Goal: Task Accomplishment & Management: Manage account settings

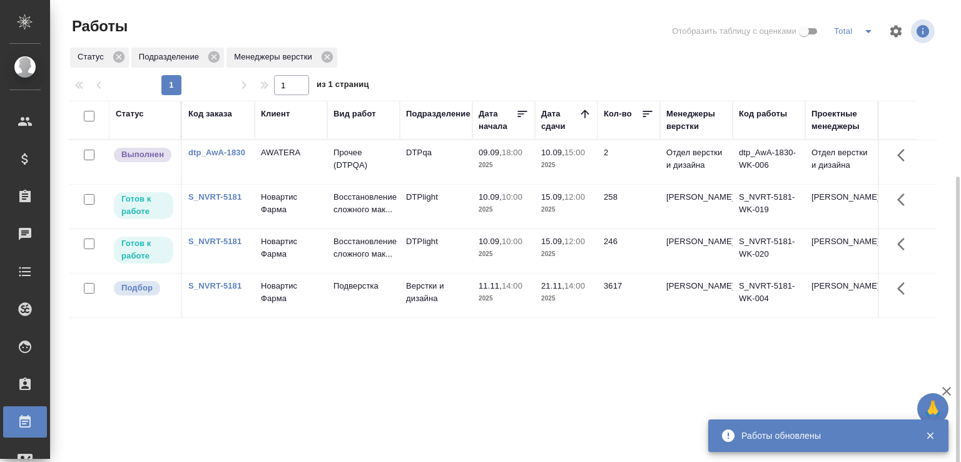
scroll to position [96, 0]
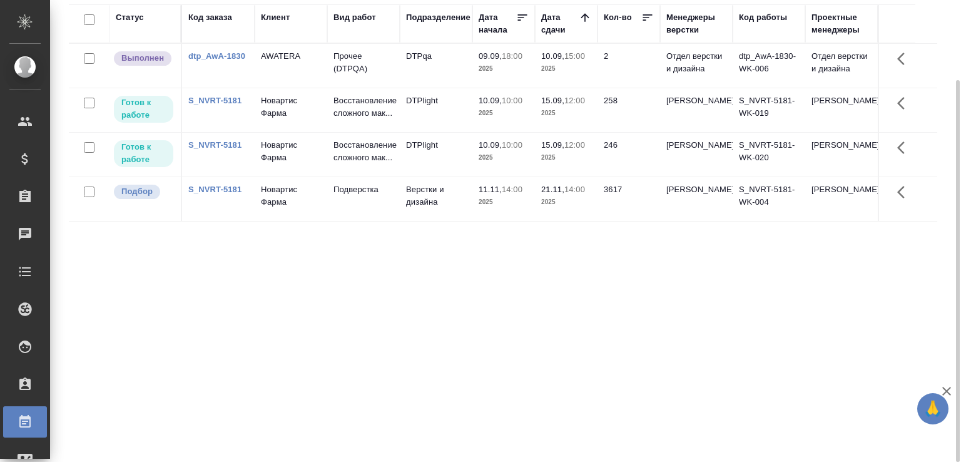
click at [282, 286] on div "Статус Код заказа Клиент Вид работ Подразделение Дата начала Дата сдачи Кол-во …" at bounding box center [503, 229] width 868 height 450
click at [392, 75] on p "Прочее (DTPQA)" at bounding box center [363, 62] width 60 height 25
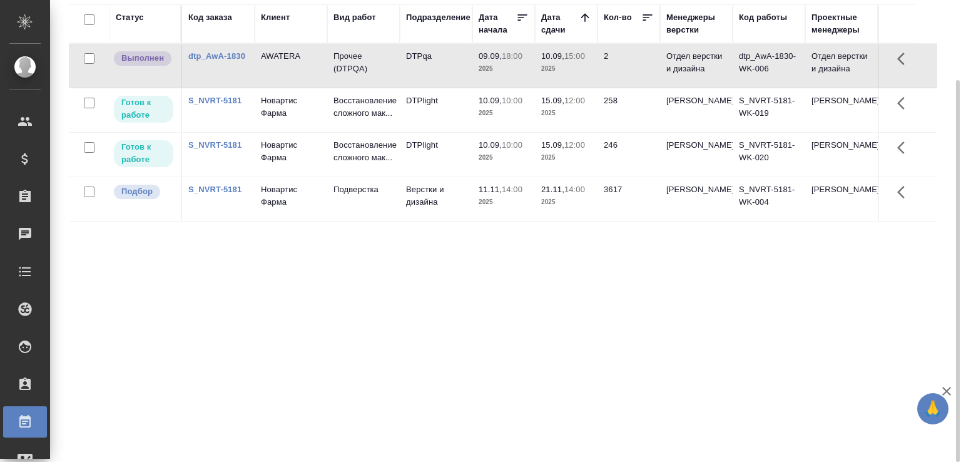
click at [544, 343] on div "Статус Код заказа Клиент Вид работ Подразделение Дата начала Дата сдачи Кол-во …" at bounding box center [503, 229] width 868 height 450
click at [472, 307] on div "Статус Код заказа Клиент Вид работ Подразделение Дата начала Дата сдачи Кол-во …" at bounding box center [503, 229] width 868 height 450
click at [255, 317] on div "Статус Код заказа Клиент Вид работ Подразделение Дата начала Дата сдачи Кол-во …" at bounding box center [503, 229] width 868 height 450
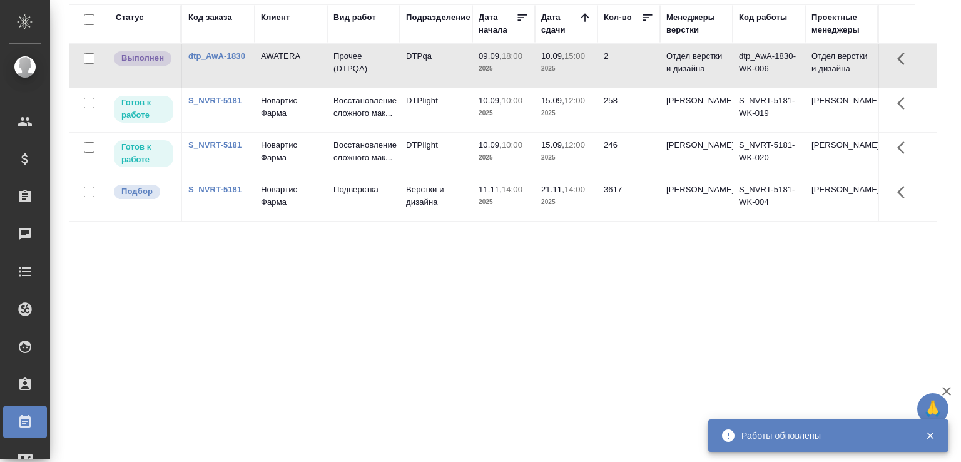
click at [480, 293] on div "Статус Код заказа Клиент Вид работ Подразделение Дата начала Дата сдачи Кол-во …" at bounding box center [503, 229] width 868 height 450
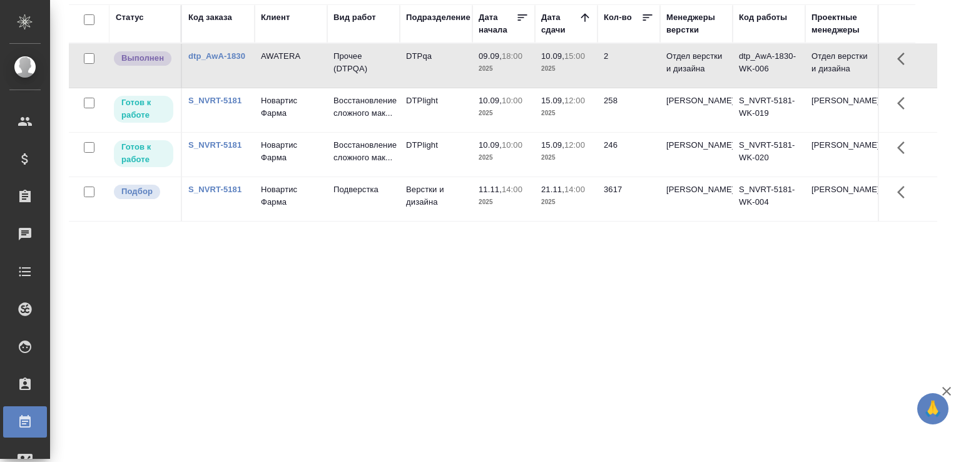
click at [480, 293] on div "Статус Код заказа Клиент Вид работ Подразделение Дата начала Дата сдачи Кол-во …" at bounding box center [503, 229] width 868 height 450
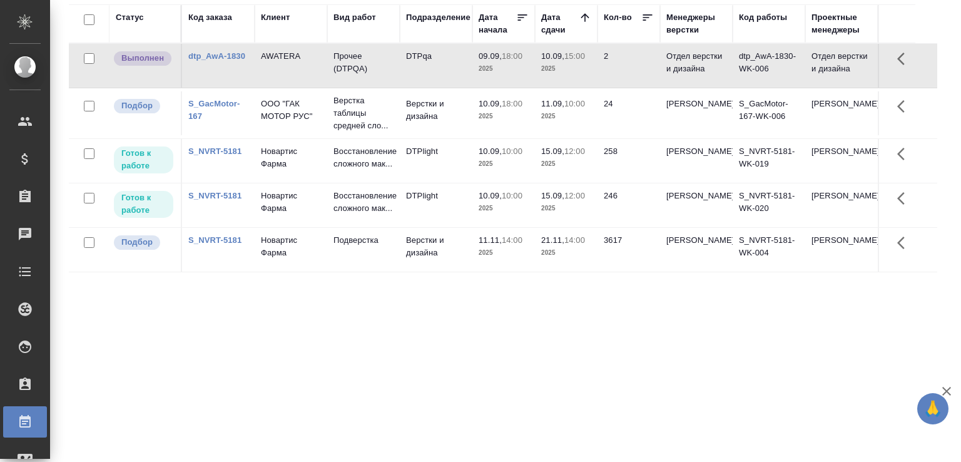
click at [215, 365] on div "Статус Код заказа Клиент Вид работ Подразделение Дата начала Дата сдачи Кол-во …" at bounding box center [503, 229] width 868 height 450
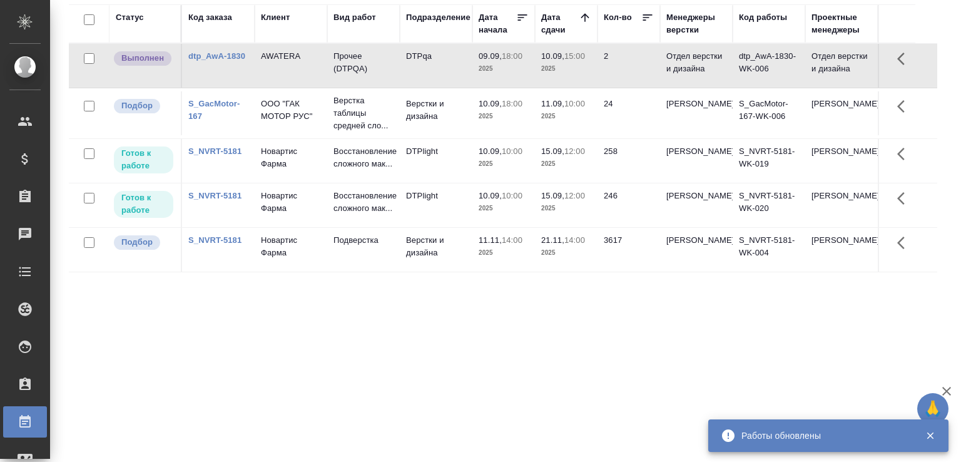
click at [482, 353] on div "Статус Код заказа Клиент Вид работ Подразделение Дата начала Дата сдачи Кол-во …" at bounding box center [503, 229] width 868 height 450
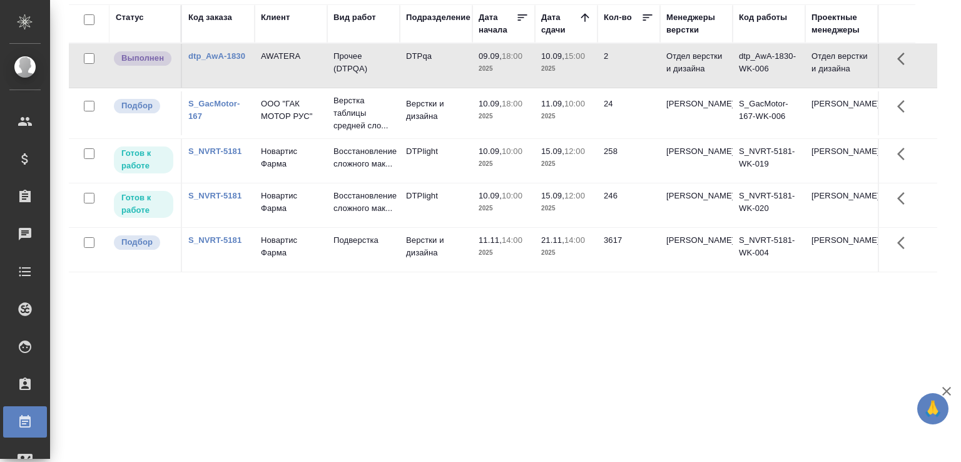
click at [482, 353] on div "Статус Код заказа Клиент Вид работ Подразделение Дата начала Дата сдачи Кол-во …" at bounding box center [503, 229] width 868 height 450
click at [138, 370] on div "Статус Код заказа Клиент Вид работ Подразделение Дата начала Дата сдачи Кол-во …" at bounding box center [503, 229] width 868 height 450
click at [139, 363] on div "Статус Код заказа Клиент Вид работ Подразделение Дата начала Дата сдачи Кол-во …" at bounding box center [503, 229] width 868 height 450
click at [138, 345] on div "Статус Код заказа Клиент Вид работ Подразделение Дата начала Дата сдачи Кол-во …" at bounding box center [503, 229] width 868 height 450
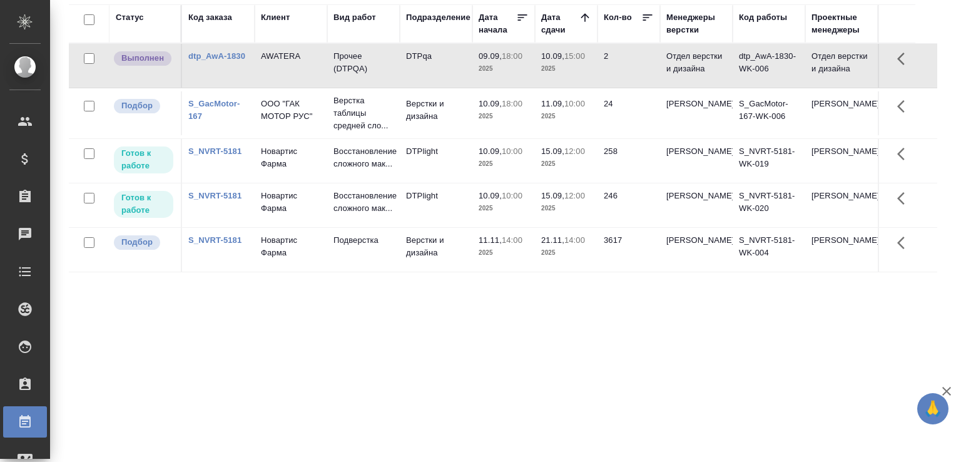
click at [260, 373] on div "Статус Код заказа Клиент Вид работ Подразделение Дата начала Дата сдачи Кол-во …" at bounding box center [503, 229] width 868 height 450
click at [269, 338] on div "Статус Код заказа Клиент Вид работ Подразделение Дата начала Дата сдачи Кол-во …" at bounding box center [503, 229] width 868 height 450
click at [150, 327] on div "Статус Код заказа Клиент Вид работ Подразделение Дата начала Дата сдачи Кол-во …" at bounding box center [503, 229] width 868 height 450
click at [223, 361] on div "Статус Код заказа Клиент Вид работ Подразделение Дата начала Дата сдачи Кол-во …" at bounding box center [503, 229] width 868 height 450
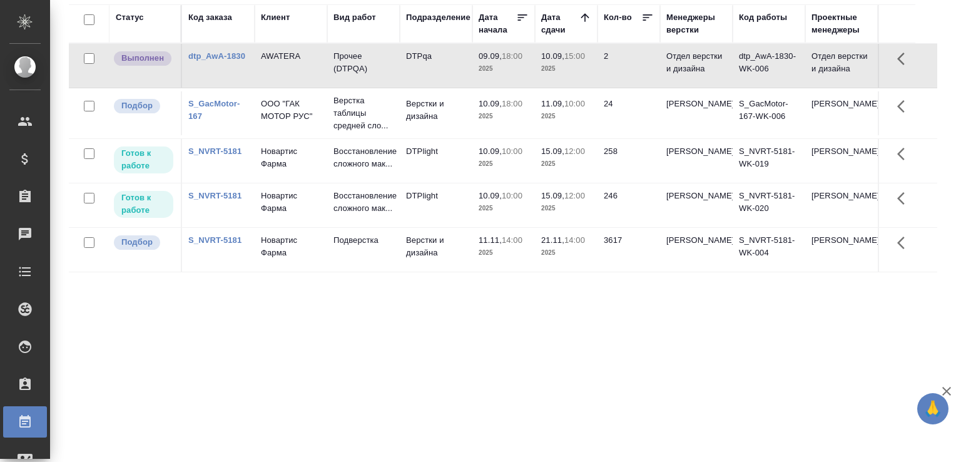
click at [774, 378] on div "Статус Код заказа Клиент Вид работ Подразделение Дата начала Дата сдачи Кол-во …" at bounding box center [503, 229] width 868 height 450
click at [312, 113] on p "ООО "ГАК МОТОР РУС"" at bounding box center [291, 110] width 60 height 25
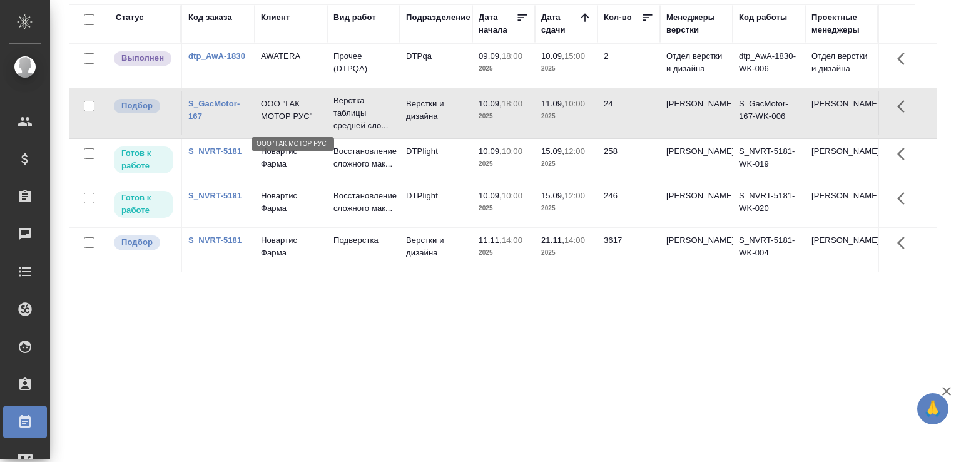
click at [312, 113] on p "ООО "ГАК МОТОР РУС"" at bounding box center [291, 110] width 60 height 25
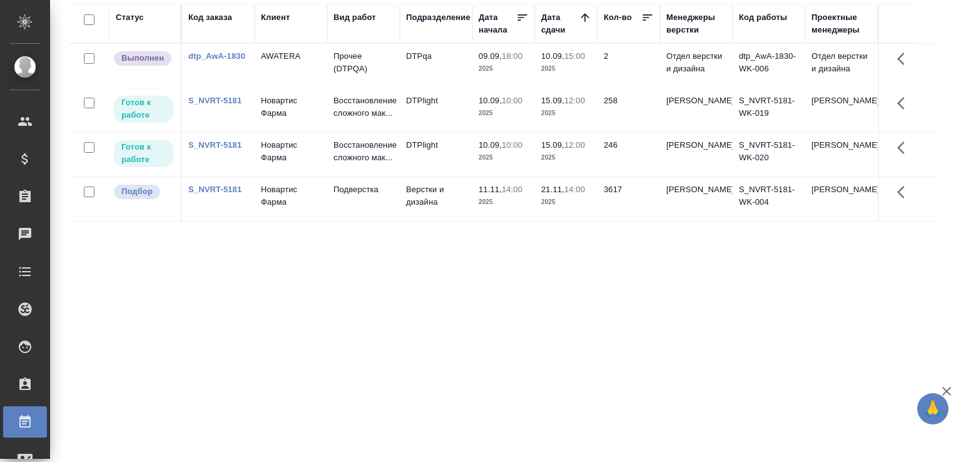
click at [278, 328] on div "Статус Код заказа Клиент Вид работ Подразделение Дата начала Дата сдачи Кол-во …" at bounding box center [503, 229] width 868 height 450
click at [140, 254] on div "Статус Код заказа Клиент Вид работ Подразделение Дата начала Дата сдачи Кол-во …" at bounding box center [503, 229] width 868 height 450
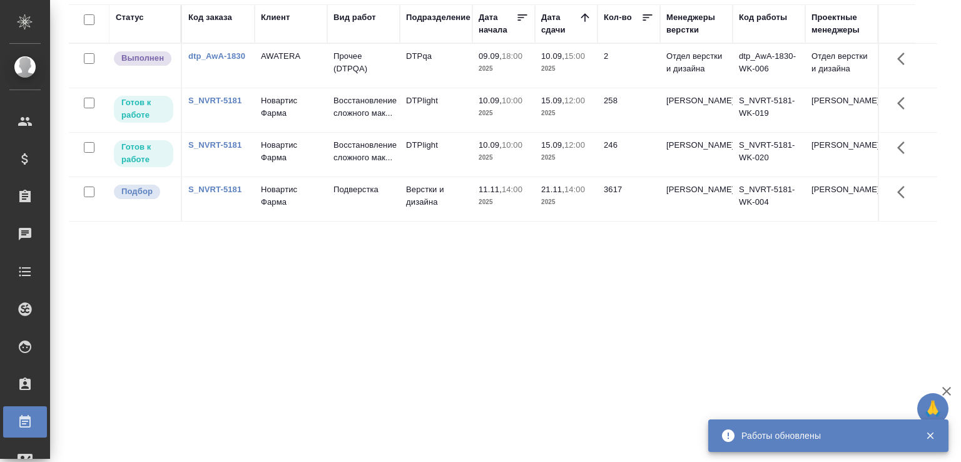
click at [224, 308] on div "Статус Код заказа Клиент Вид работ Подразделение Дата начала Дата сдачи Кол-во …" at bounding box center [503, 229] width 868 height 450
click at [241, 357] on div "Статус Код заказа Клиент Вид работ Подразделение Дата начала Дата сдачи Кол-во …" at bounding box center [503, 229] width 868 height 450
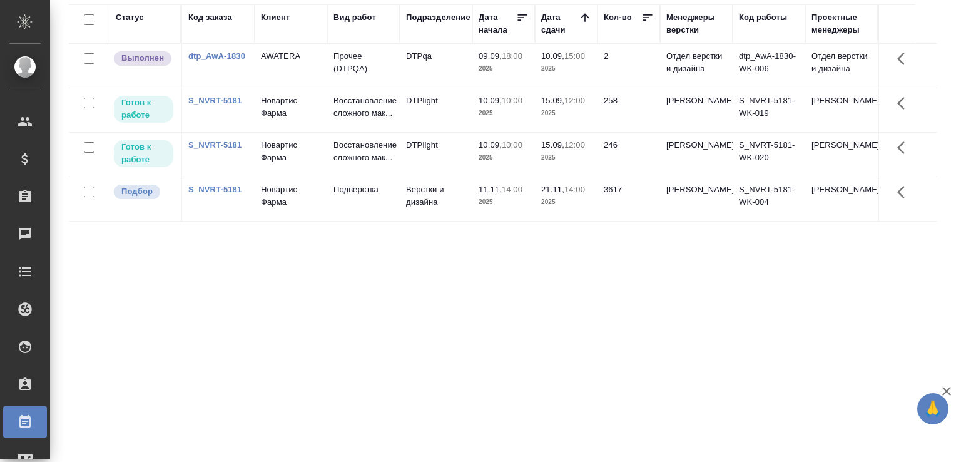
click at [165, 380] on div "Статус Код заказа Клиент Вид работ Подразделение Дата начала Дата сдачи Кол-во …" at bounding box center [503, 229] width 868 height 450
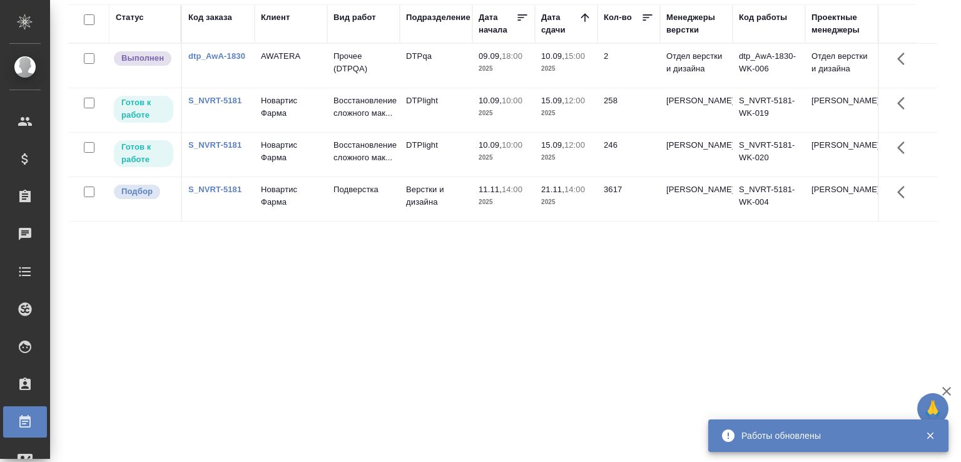
click at [201, 280] on div "Статус Код заказа Клиент Вид работ Подразделение Дата начала Дата сдачи Кол-во …" at bounding box center [503, 229] width 868 height 450
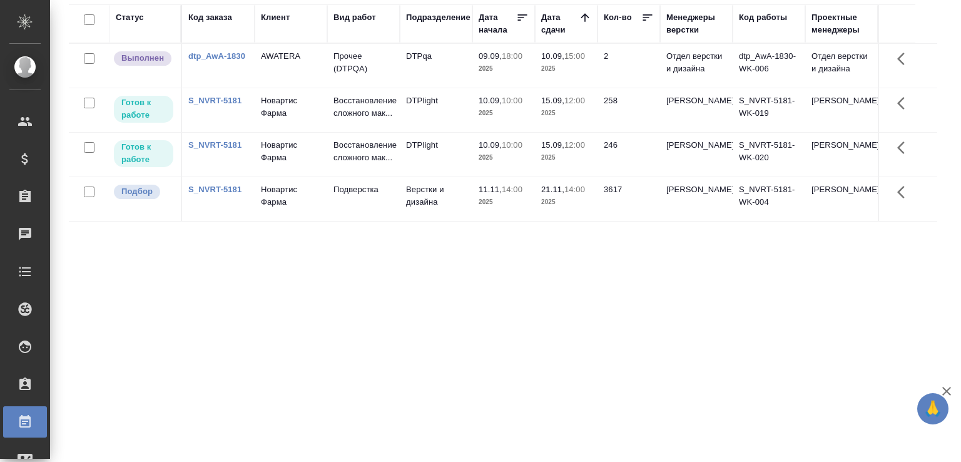
click at [208, 276] on div "Статус Код заказа Клиент Вид работ Подразделение Дата начала Дата сдачи Кол-во …" at bounding box center [503, 229] width 868 height 450
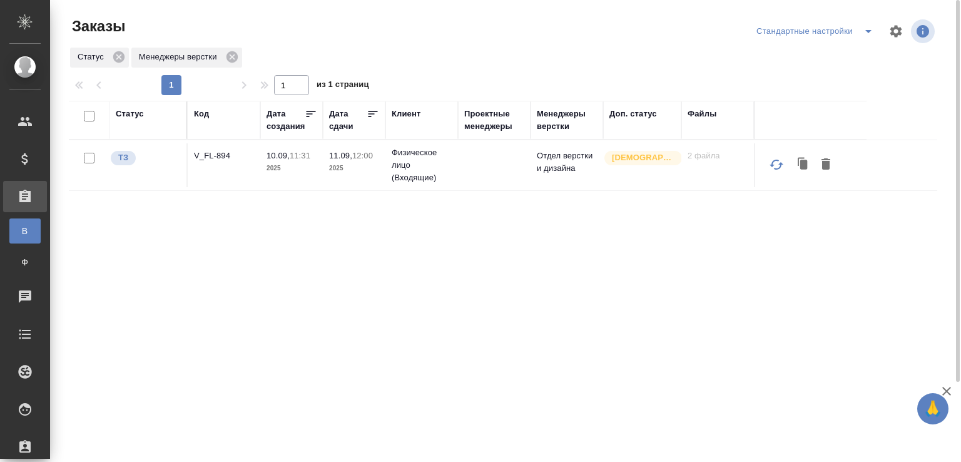
click at [217, 151] on p "V_FL-894" at bounding box center [224, 156] width 60 height 13
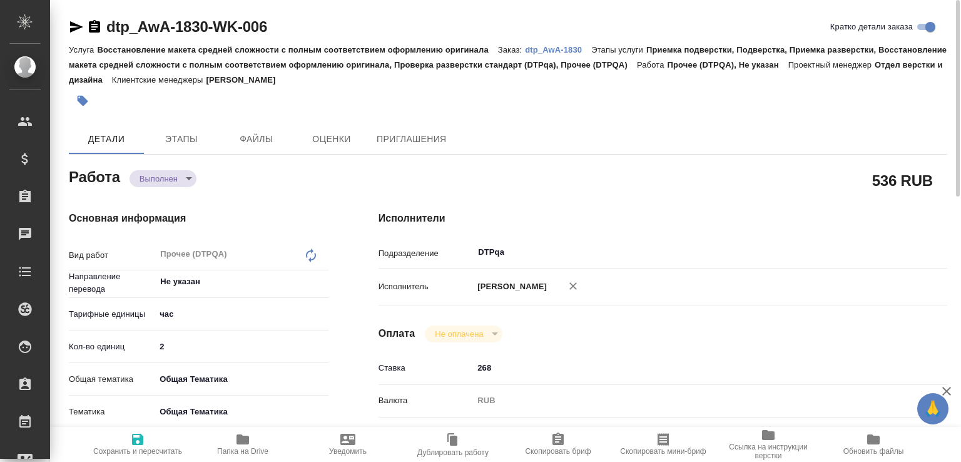
click at [69, 28] on icon "button" at bounding box center [76, 26] width 15 height 15
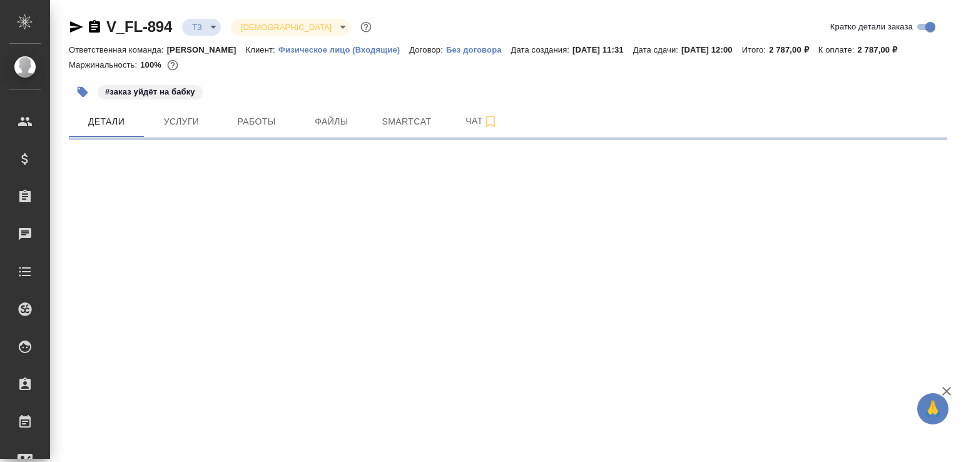
select select "RU"
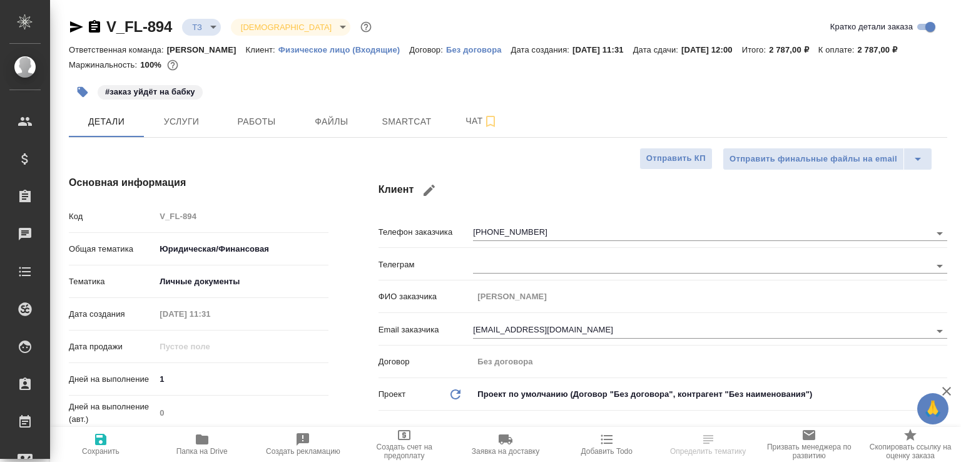
type textarea "x"
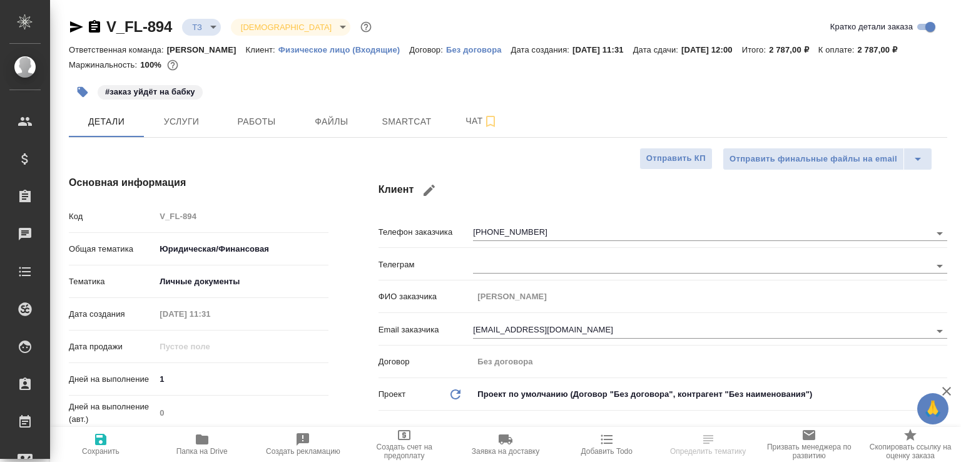
type textarea "x"
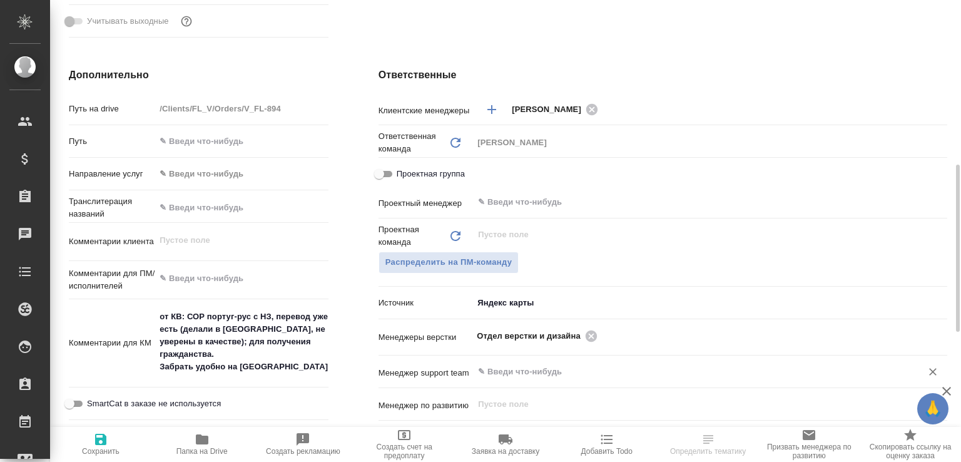
scroll to position [589, 0]
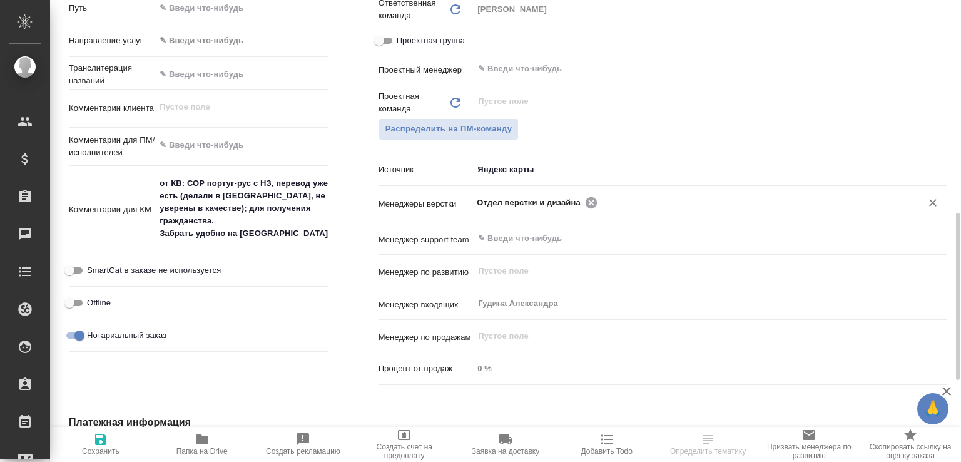
click at [589, 208] on icon at bounding box center [590, 201] width 11 height 11
type textarea "x"
click at [601, 210] on input "text" at bounding box center [751, 202] width 300 height 15
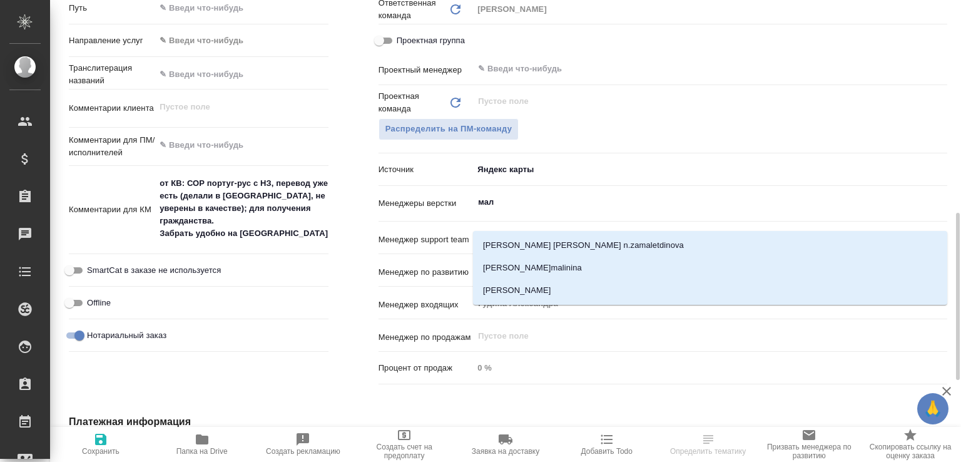
type input "мало"
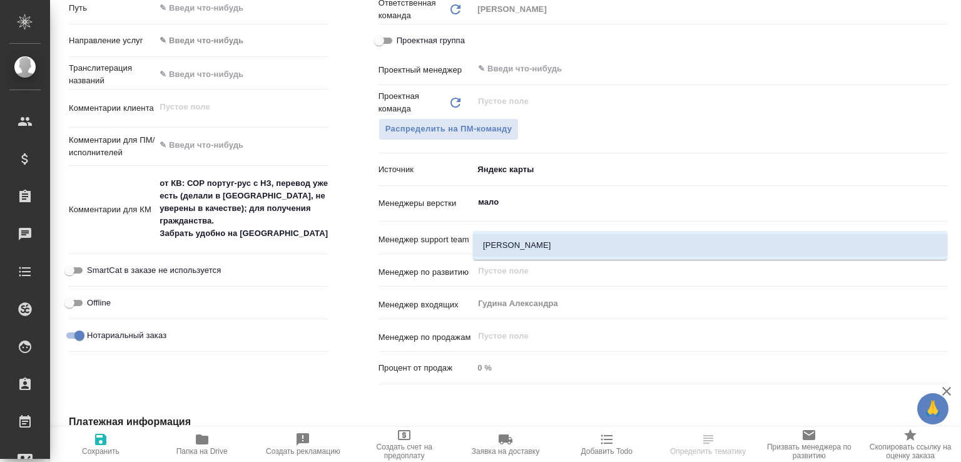
click at [577, 238] on li "[PERSON_NAME]" at bounding box center [710, 245] width 474 height 23
type textarea "x"
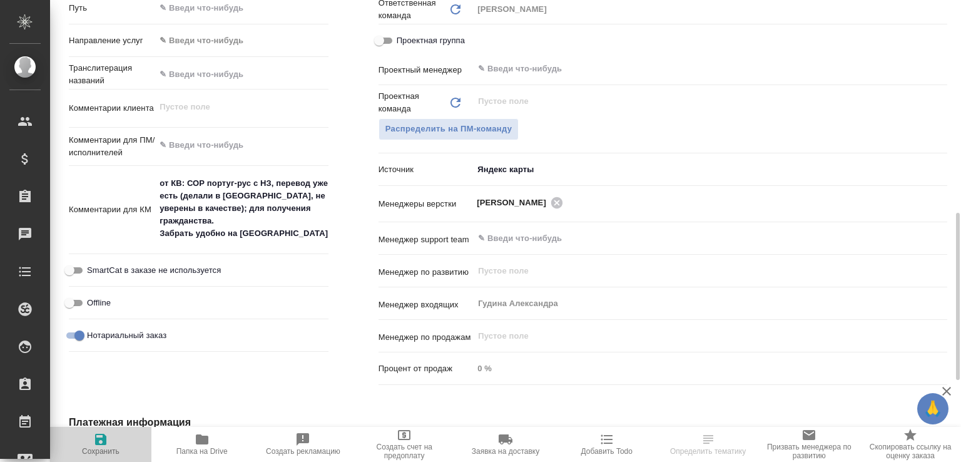
click at [109, 440] on span "Сохранить" at bounding box center [101, 444] width 86 height 24
type textarea "x"
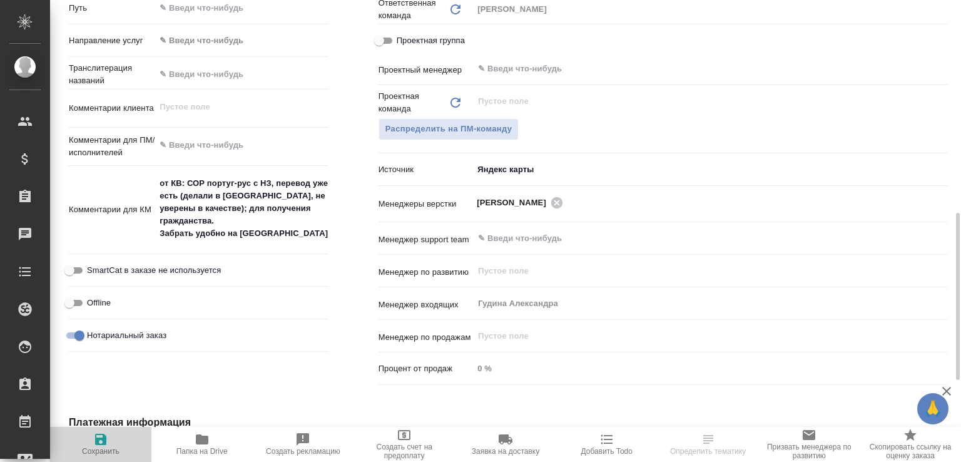
type textarea "x"
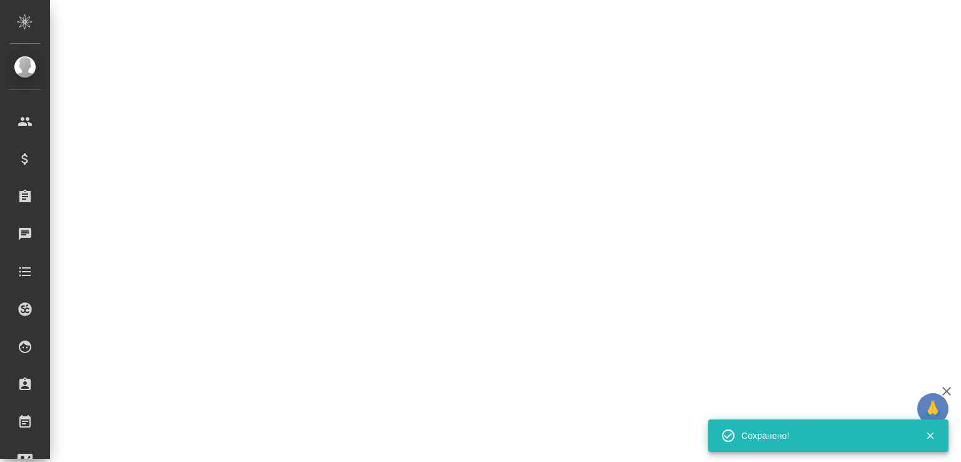
select select "RU"
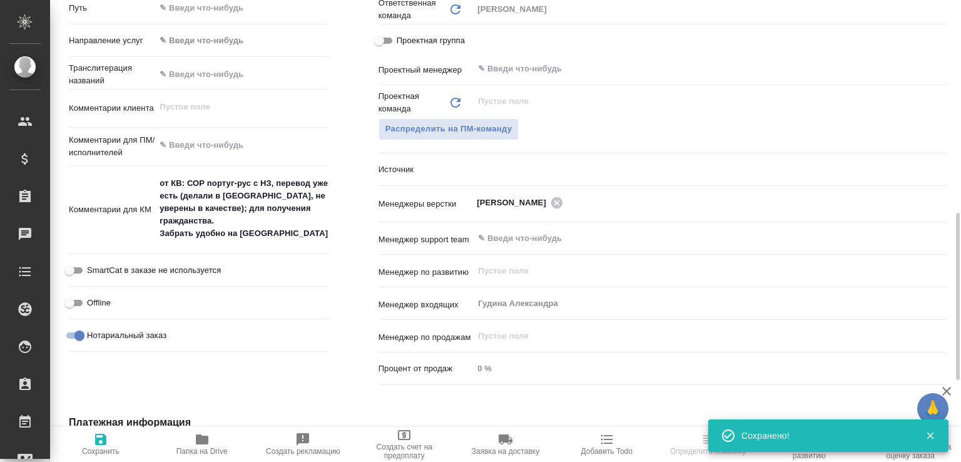
type textarea "x"
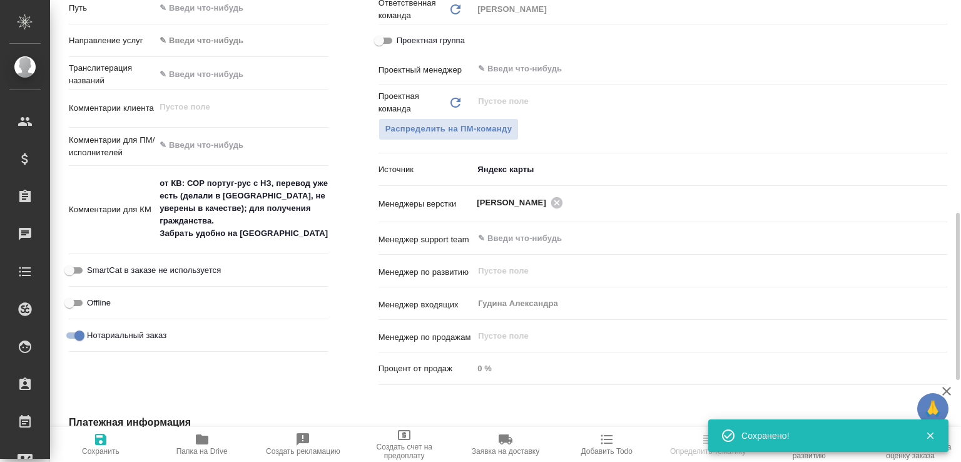
type textarea "x"
select select "RU"
type textarea "x"
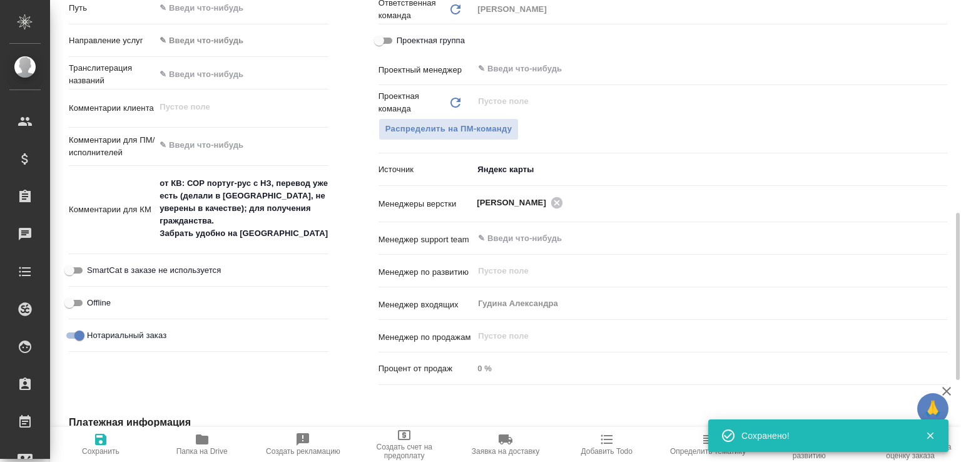
type textarea "x"
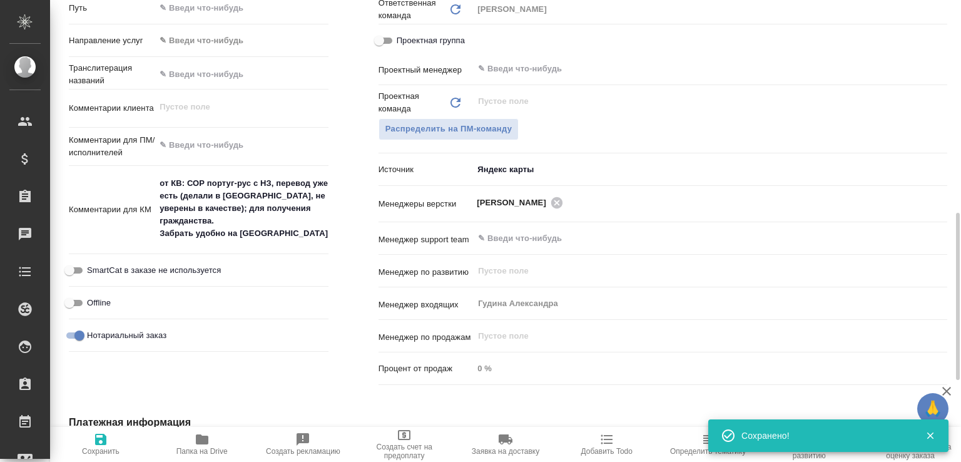
type textarea "x"
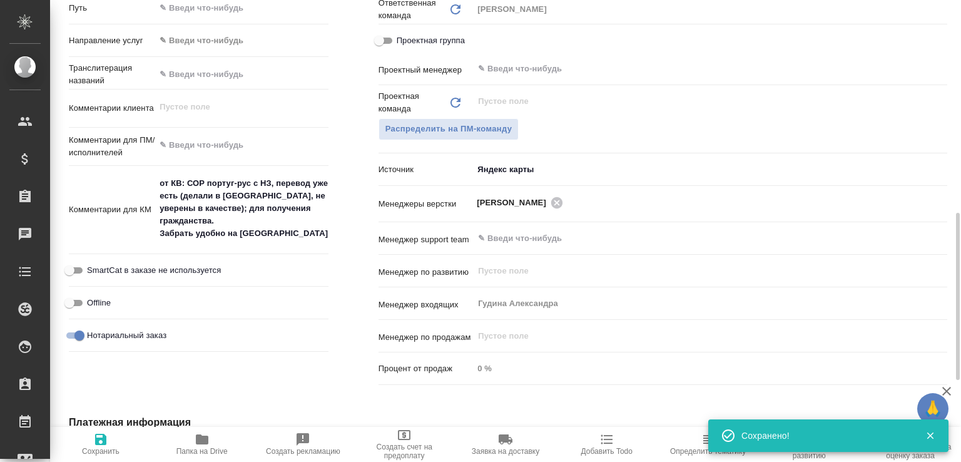
type textarea "x"
click at [196, 435] on icon "button" at bounding box center [202, 439] width 13 height 10
type textarea "x"
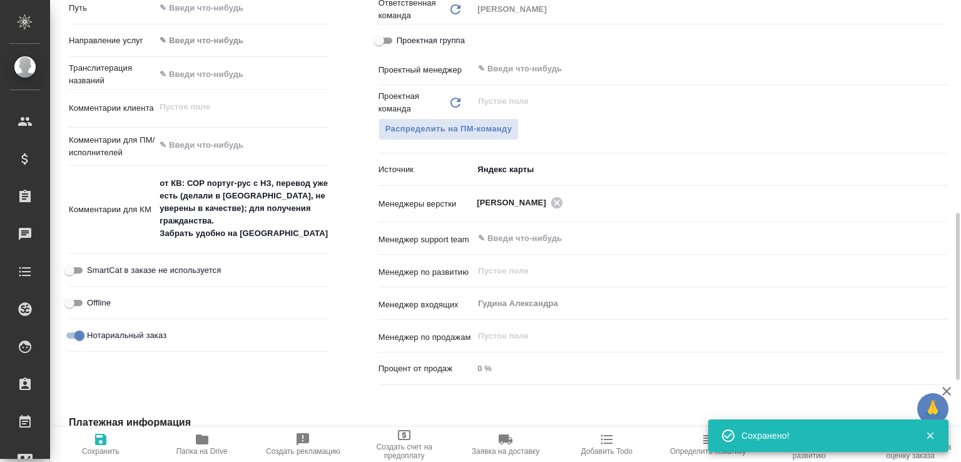
type textarea "x"
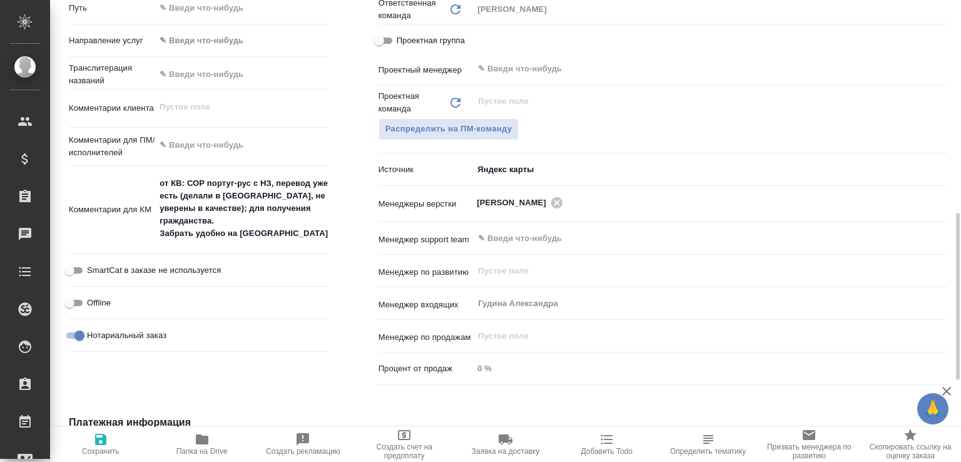
scroll to position [0, 0]
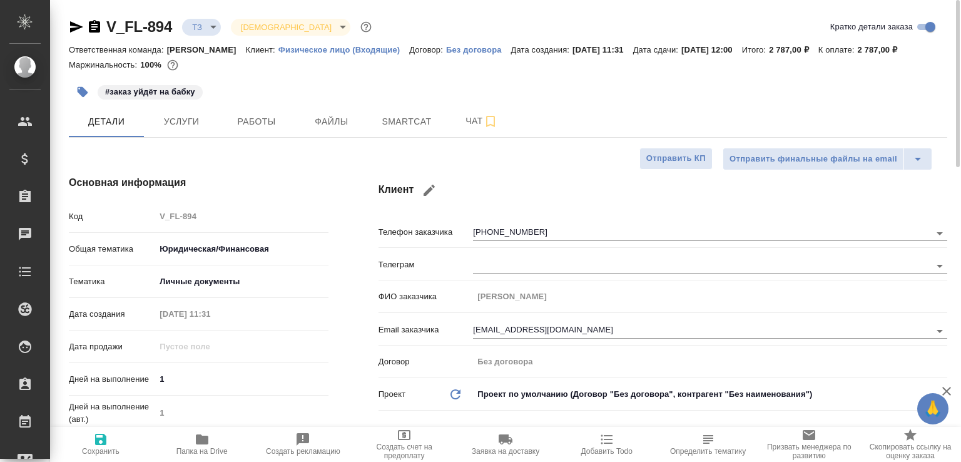
type textarea "x"
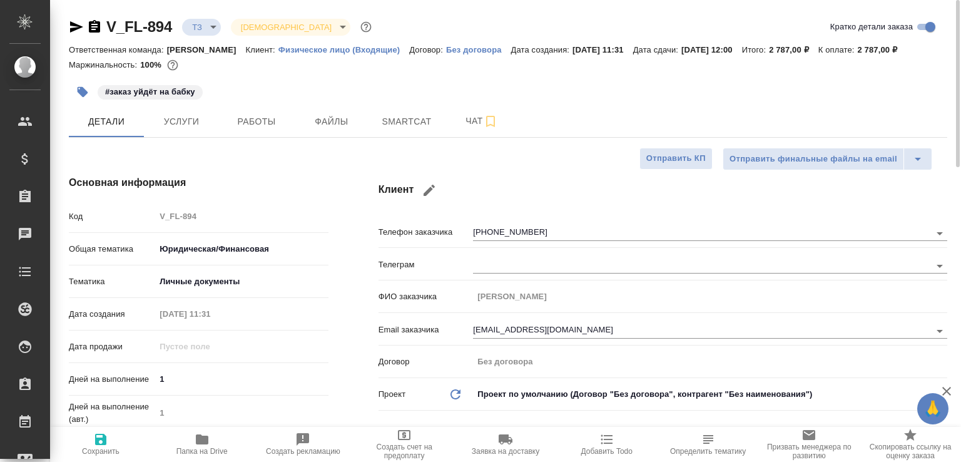
type textarea "x"
click at [452, 124] on button "Чат" at bounding box center [481, 121] width 75 height 31
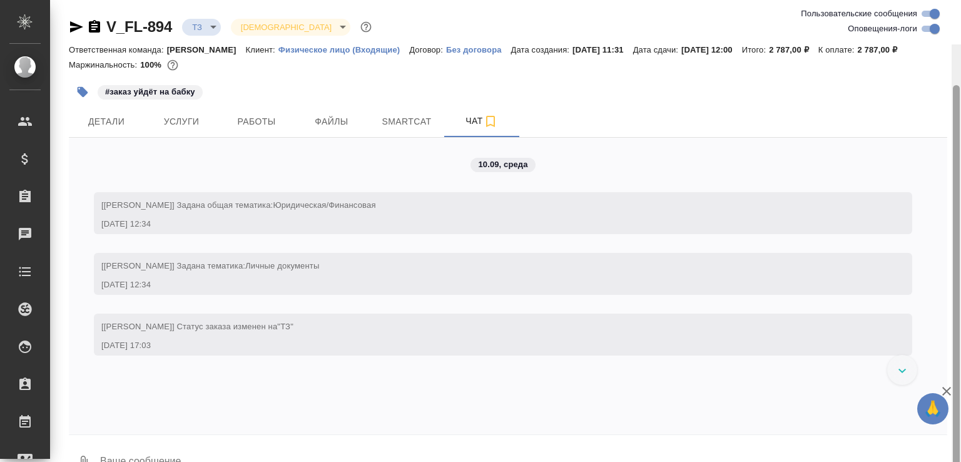
scroll to position [44, 0]
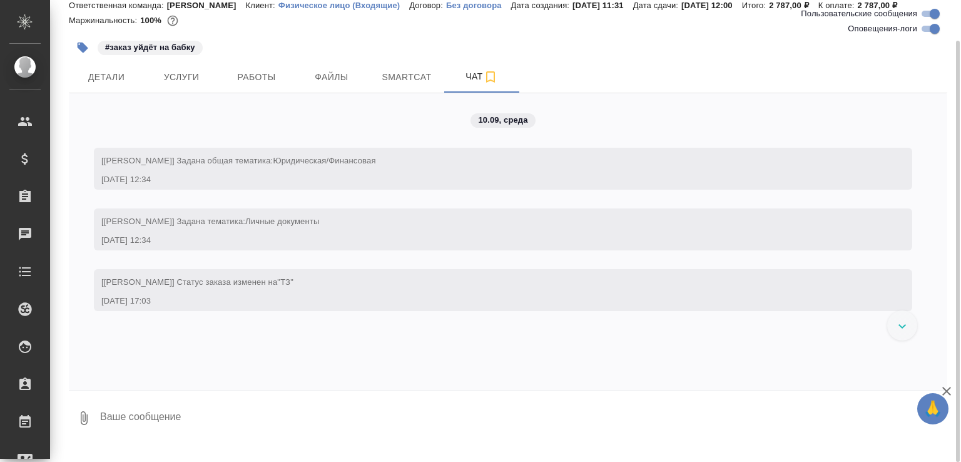
click at [338, 433] on textarea at bounding box center [523, 418] width 848 height 43
click at [266, 436] on textarea at bounding box center [523, 418] width 848 height 43
type textarea "Стр. 2 почти нечитаема, но у нас есть референс. Может, его сразу редактору отда…"
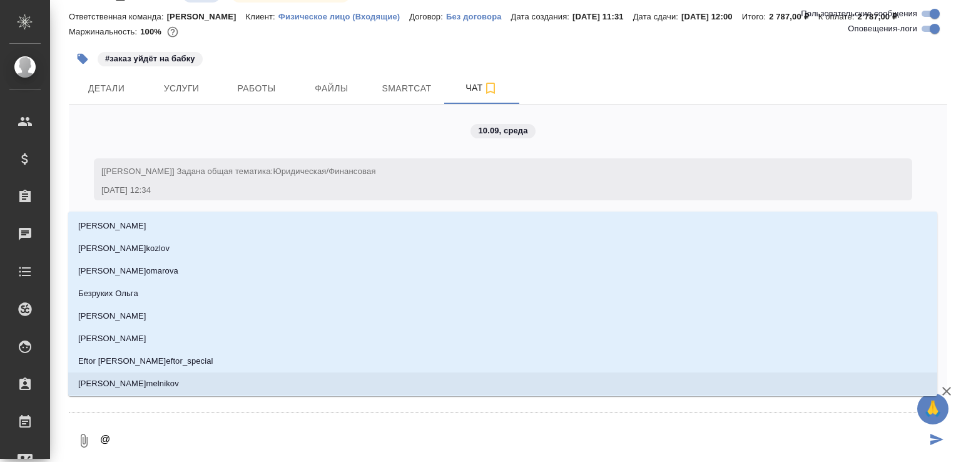
type textarea "@ш"
type input "ш"
type textarea "@шо"
type input "шо"
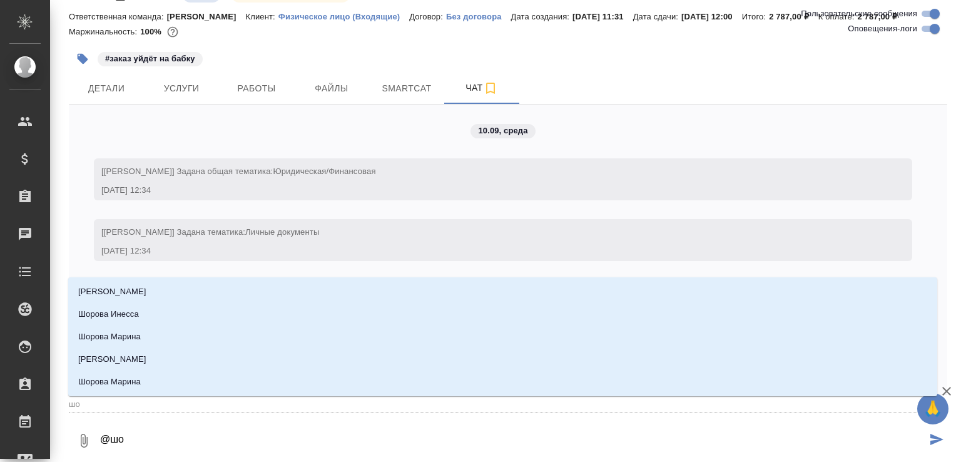
type textarea "@шол"
type input "шол"
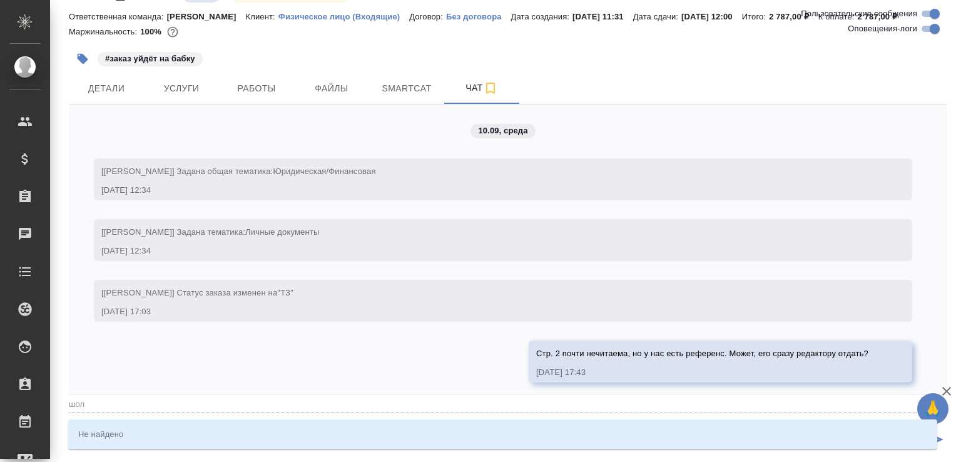
type textarea "@шо"
type input "шо"
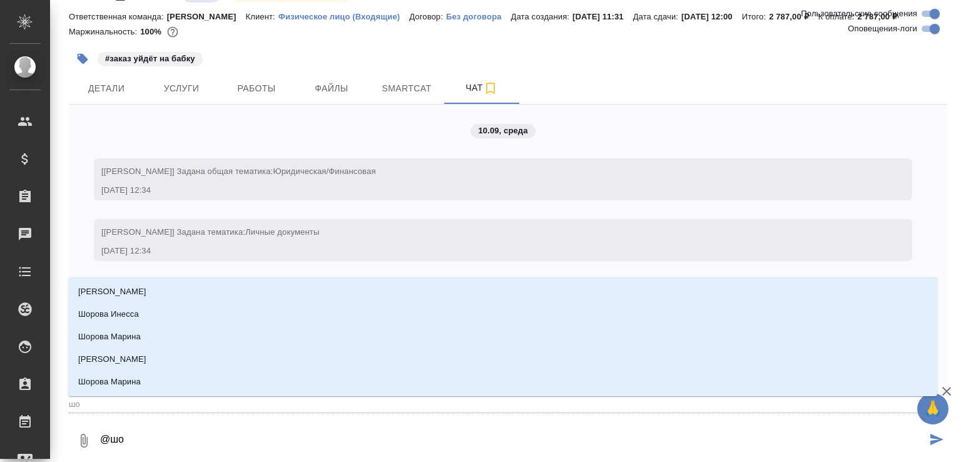
type textarea "@ш"
type input "ш"
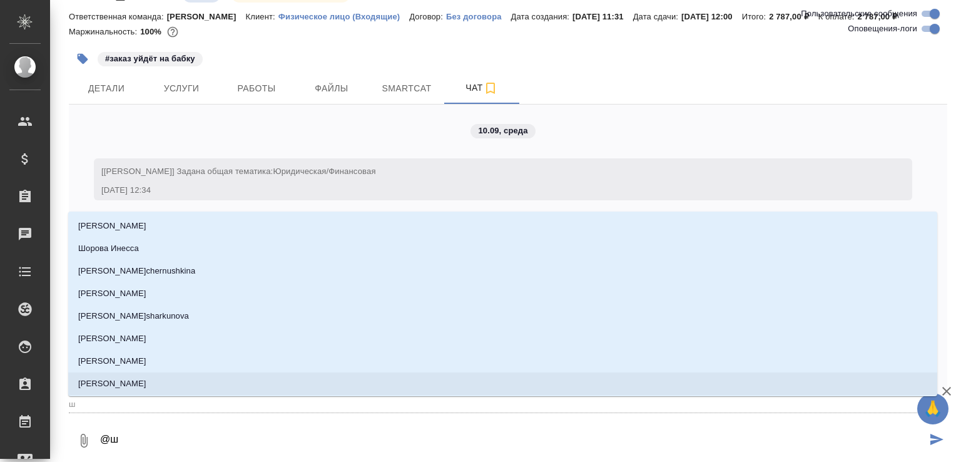
type textarea "@"
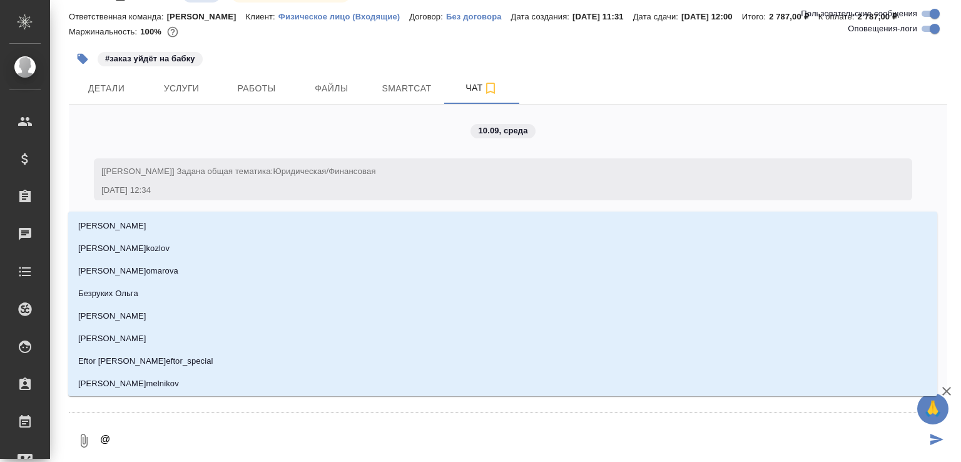
type textarea "@г"
type input "г"
type textarea "@го"
type input "го"
type textarea "@гол"
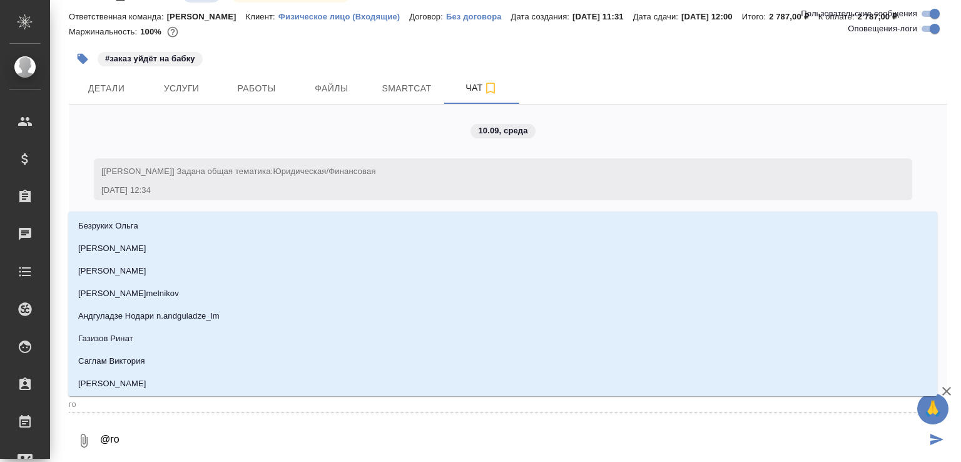
type input "гол"
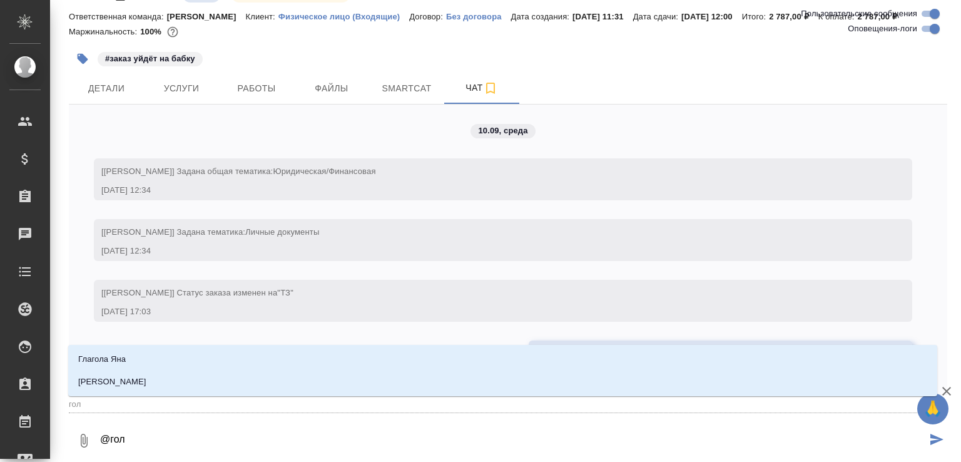
type textarea "@голу"
type input "голу"
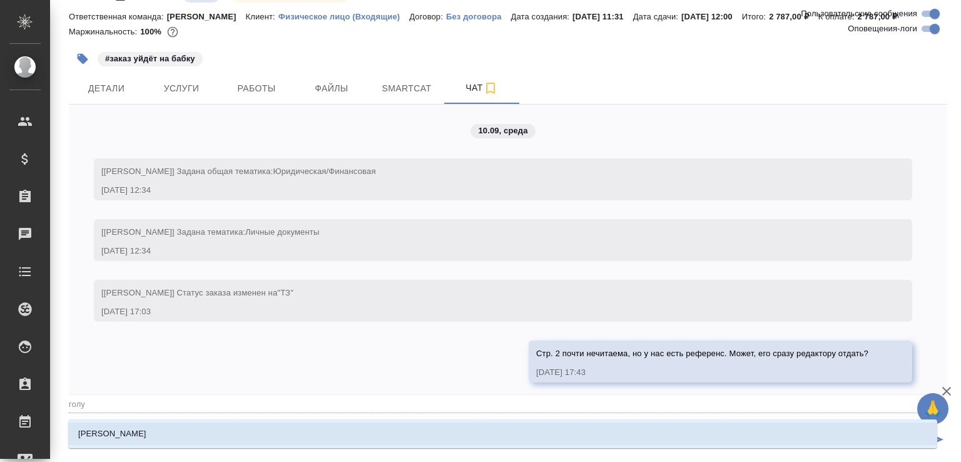
click at [280, 432] on li "Голубев Дмитрий" at bounding box center [502, 433] width 869 height 23
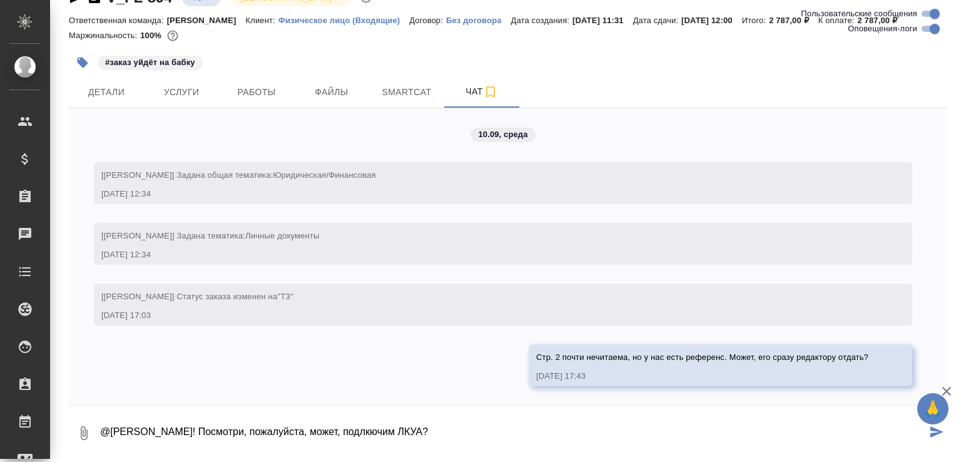
click at [425, 426] on textarea "@Голубев Дмитрий Привет! Посмотри, пожалуйста, может, подлкючим ЛКУА?" at bounding box center [513, 433] width 828 height 43
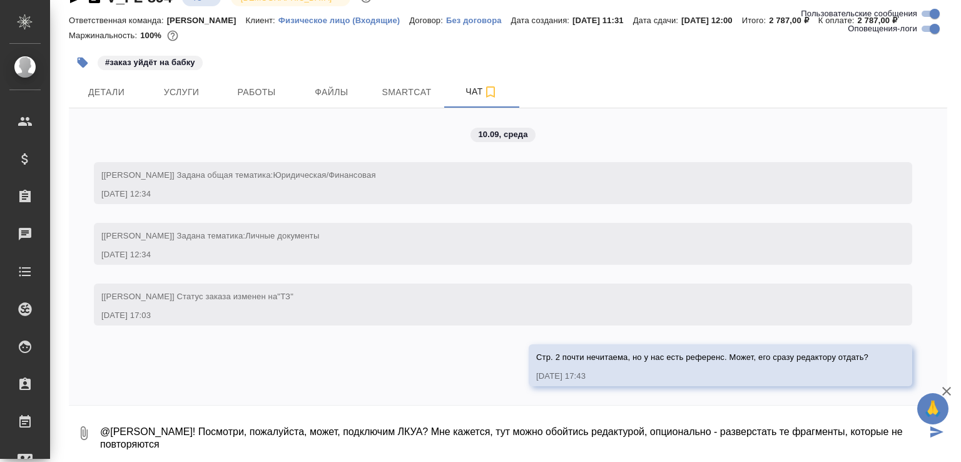
type textarea "@Голубев Дмитрий Привет! Посмотри, пожалуйста, может, подключим ЛКУА? Мне кажет…"
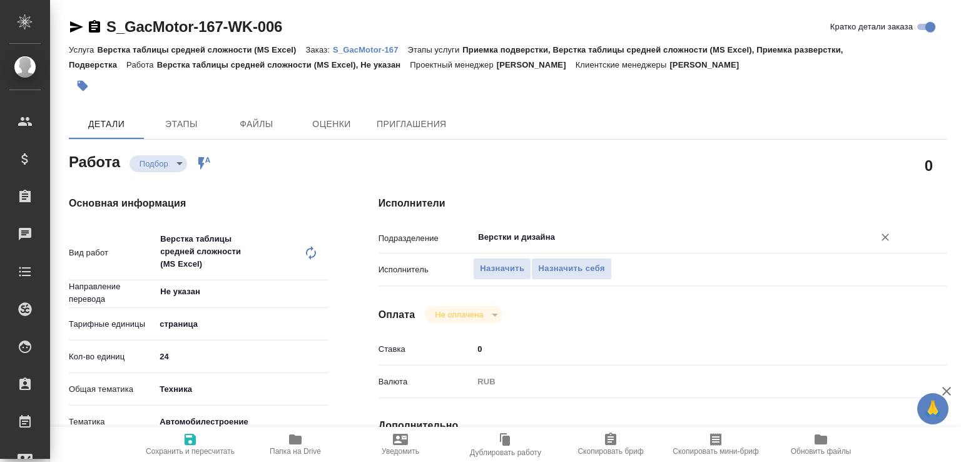
click at [578, 247] on div "Верстки и дизайна ​" at bounding box center [686, 237] width 427 height 23
click at [588, 266] on span "Назначить себя" at bounding box center [571, 268] width 66 height 14
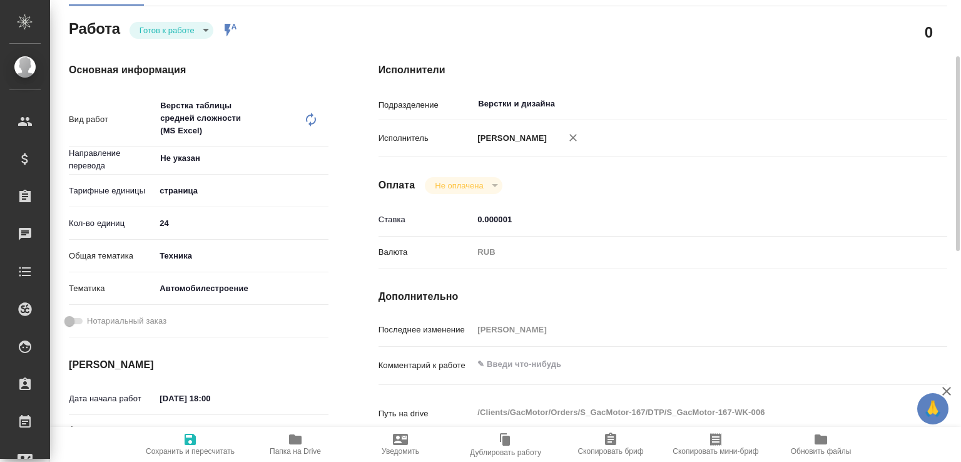
type textarea "x"
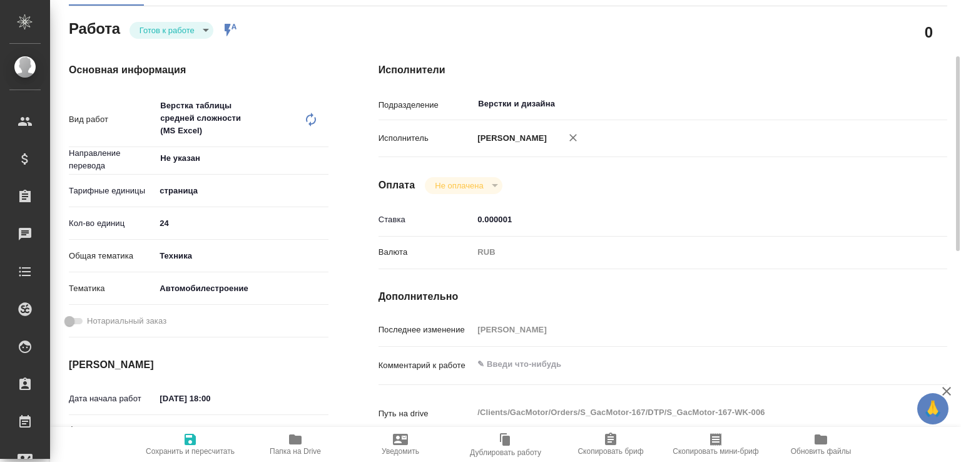
type textarea "x"
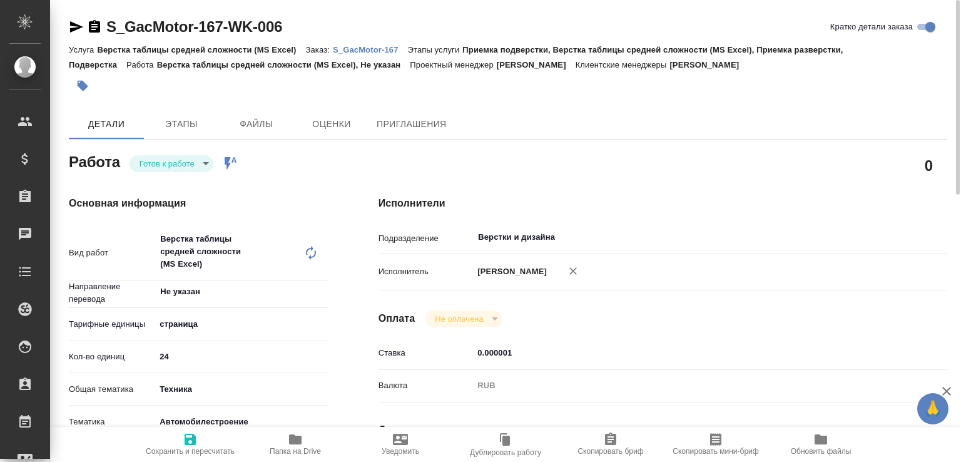
type textarea "x"
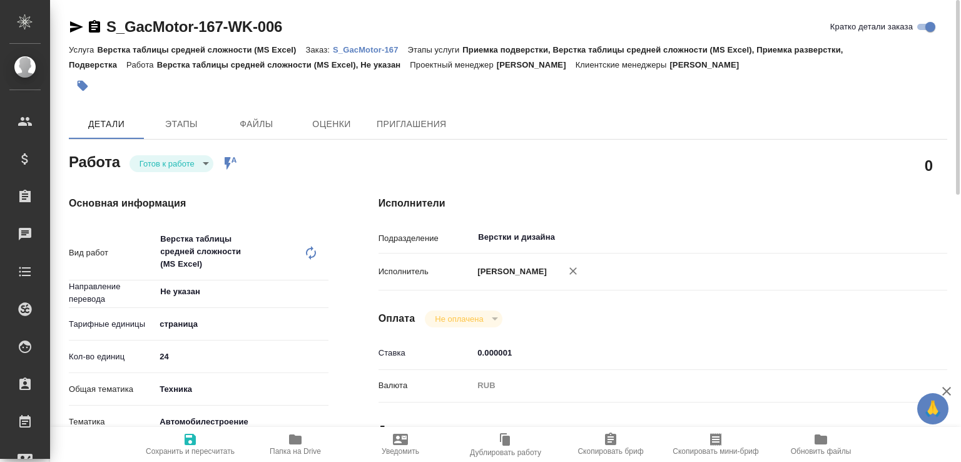
type textarea "x"
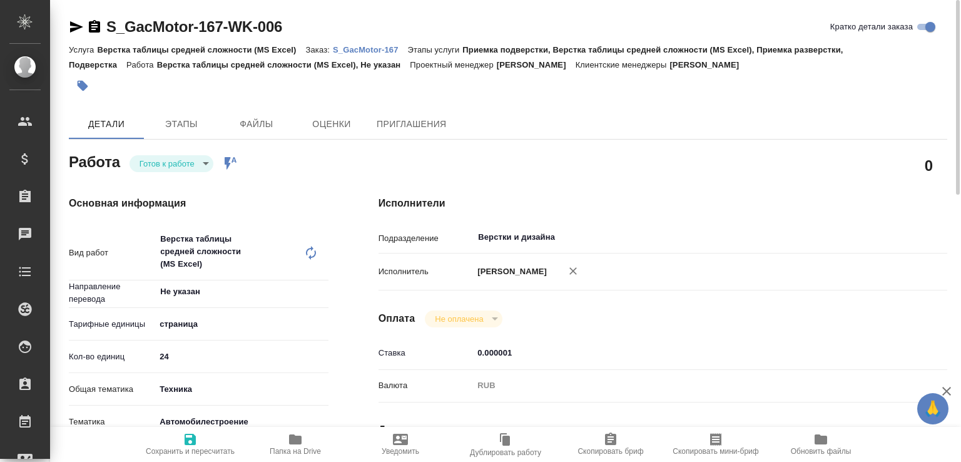
type textarea "x"
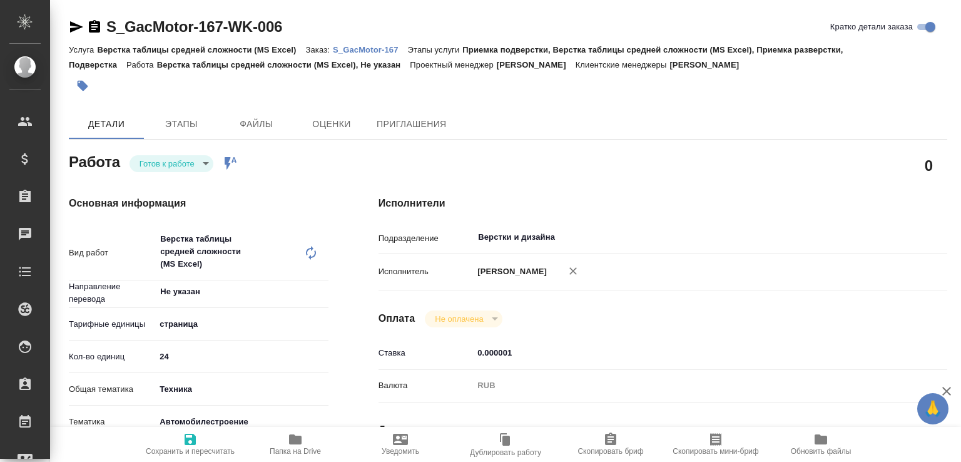
type textarea "x"
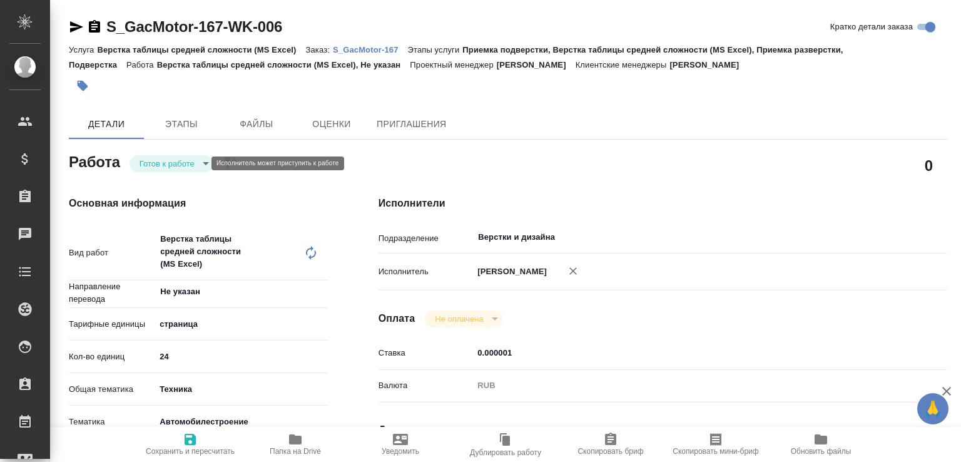
click at [196, 158] on body "🙏 .cls-1 fill:#fff; AWATERA Малофеева Екатерина e.malofeeva Клиенты Спецификаци…" at bounding box center [480, 231] width 961 height 462
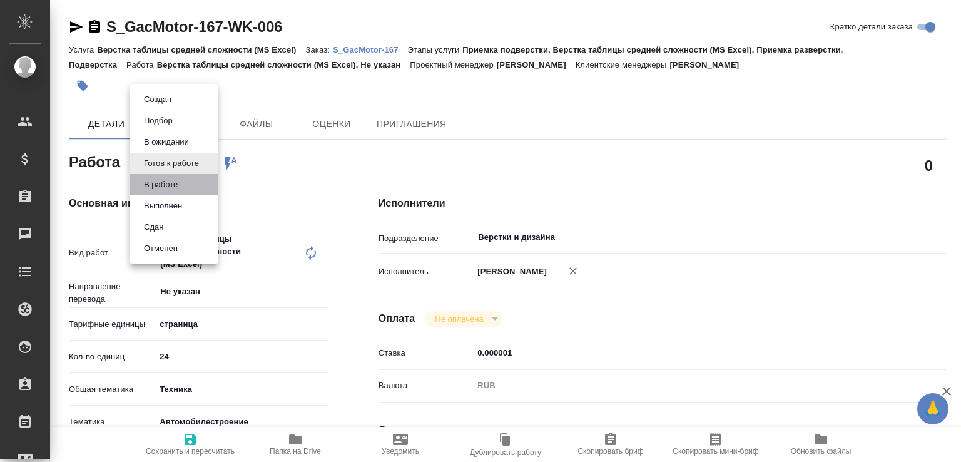
click at [186, 176] on li "В работе" at bounding box center [174, 184] width 88 height 21
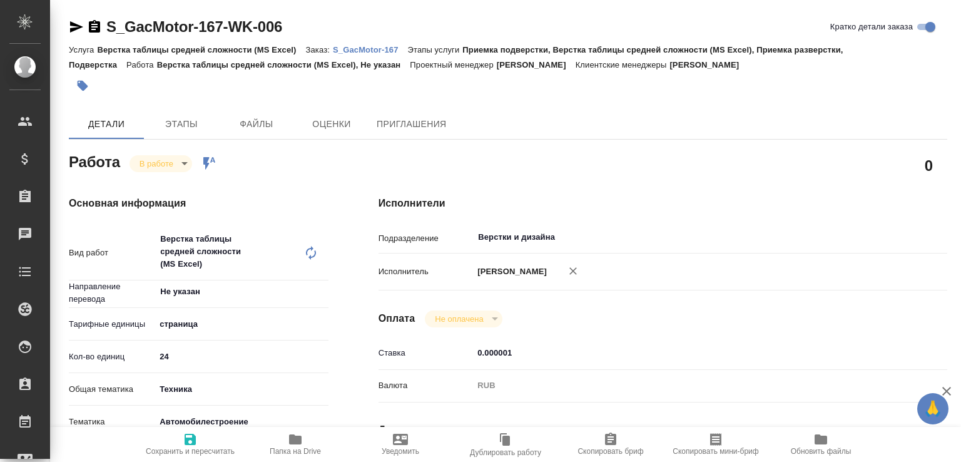
type textarea "x"
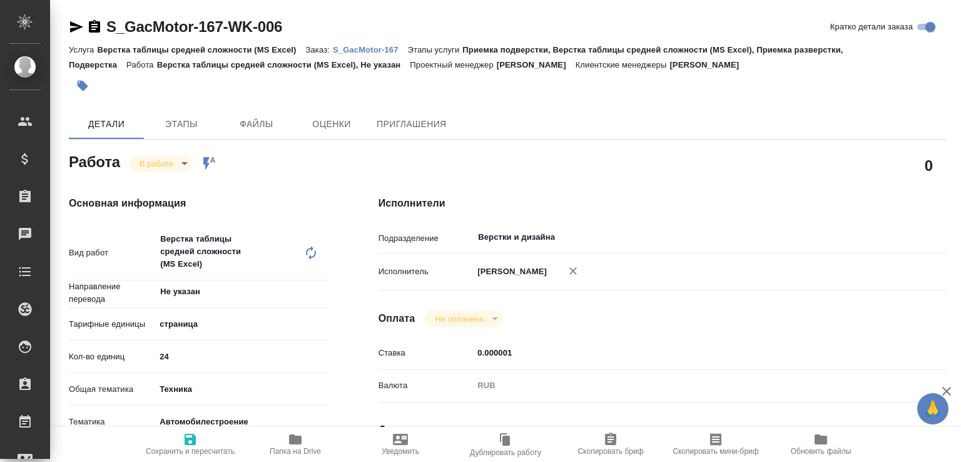
type textarea "x"
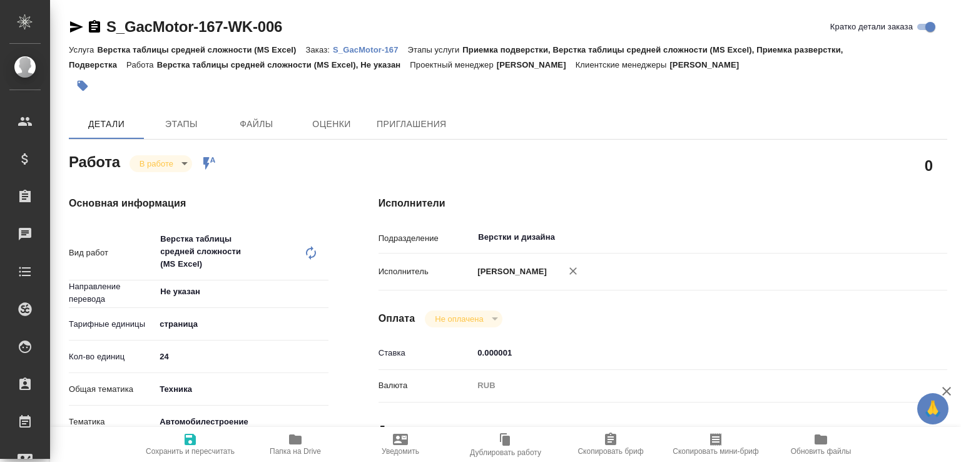
click at [306, 447] on span "Папка на Drive" at bounding box center [295, 451] width 51 height 9
click at [363, 48] on p "S_GacMotor-167" at bounding box center [370, 49] width 75 height 9
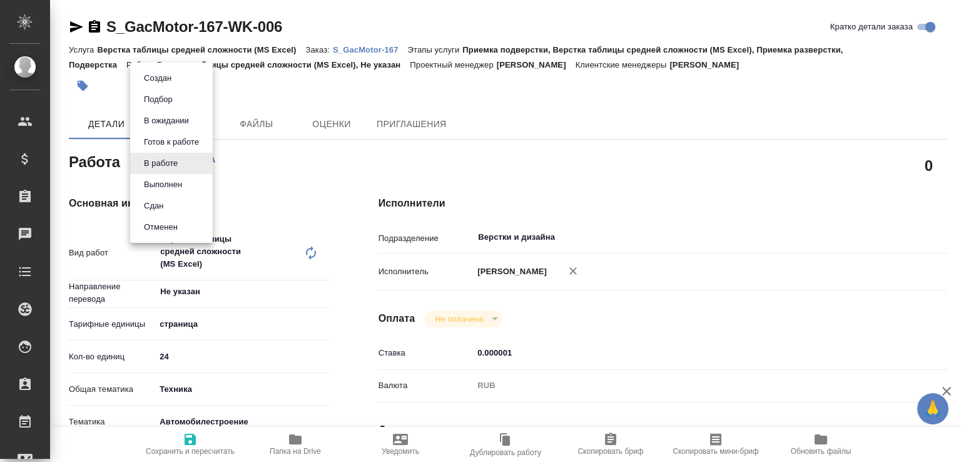
click at [170, 162] on body "🙏 .cls-1 fill:#fff; AWATERA Малофеева Екатерина e.malofeeva Клиенты Спецификаци…" at bounding box center [480, 231] width 961 height 462
click at [158, 205] on button "Сдан" at bounding box center [153, 206] width 27 height 14
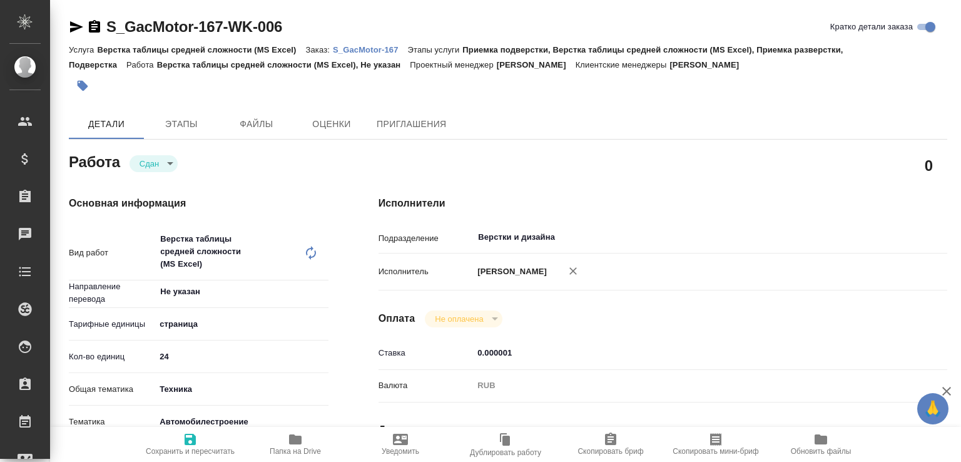
type textarea "x"
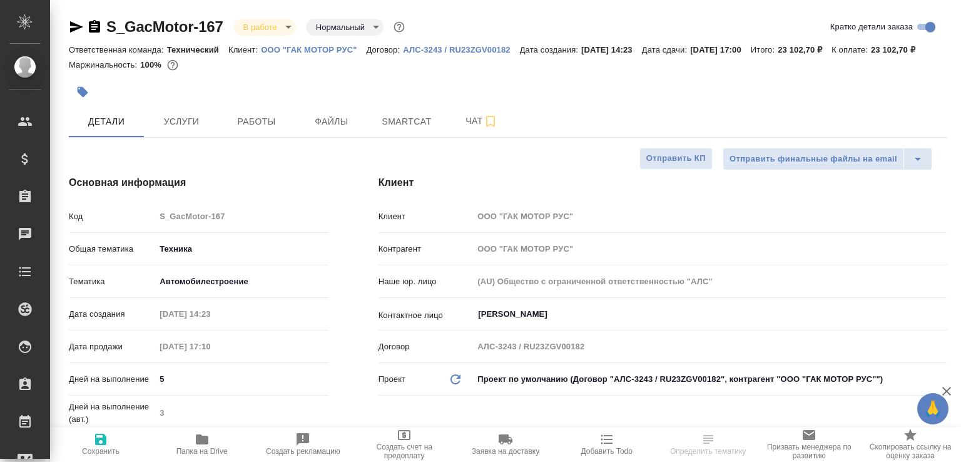
select select "RU"
click at [250, 126] on button "Работы" at bounding box center [256, 121] width 75 height 31
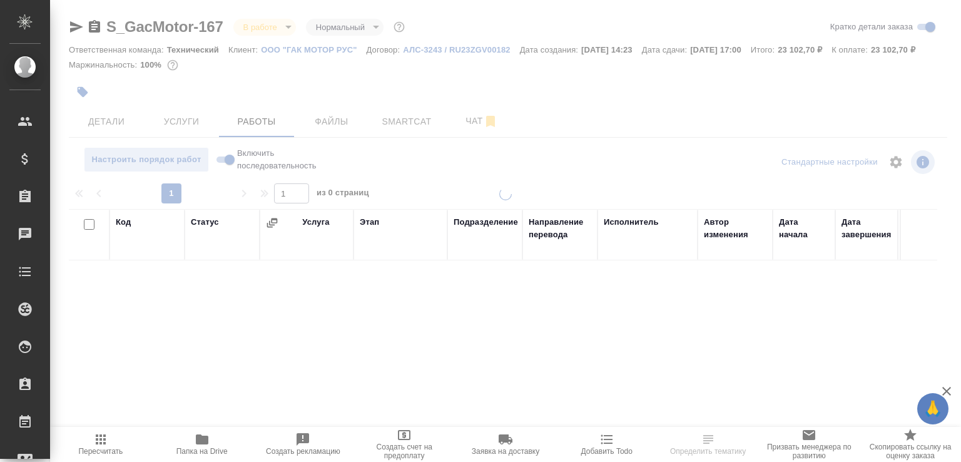
click at [464, 129] on span "Чат" at bounding box center [482, 121] width 60 height 16
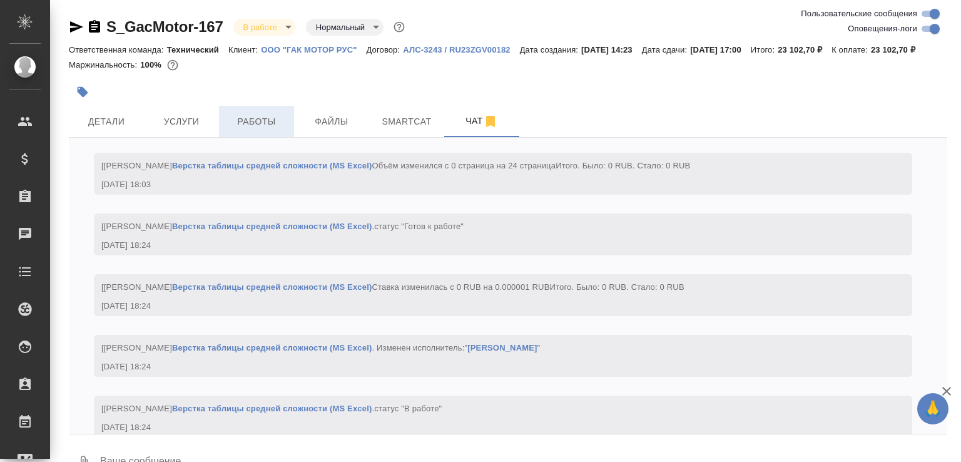
scroll to position [3569, 0]
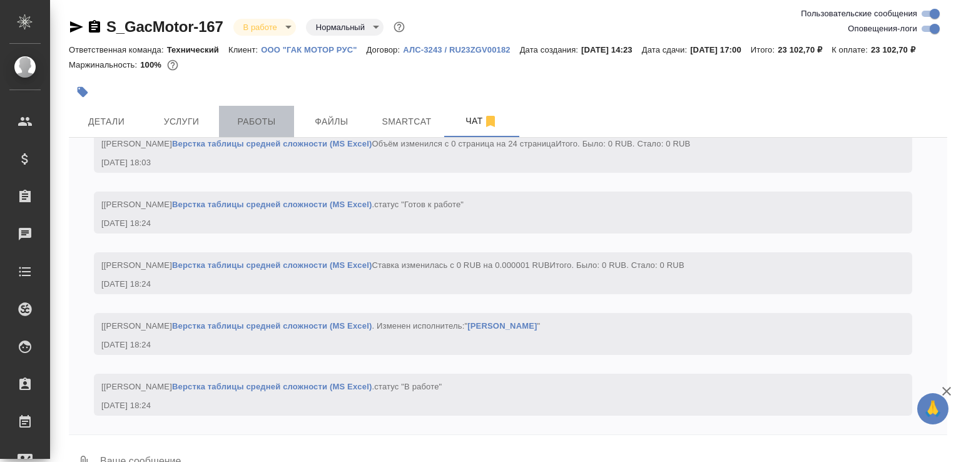
click at [255, 129] on span "Работы" at bounding box center [256, 122] width 60 height 16
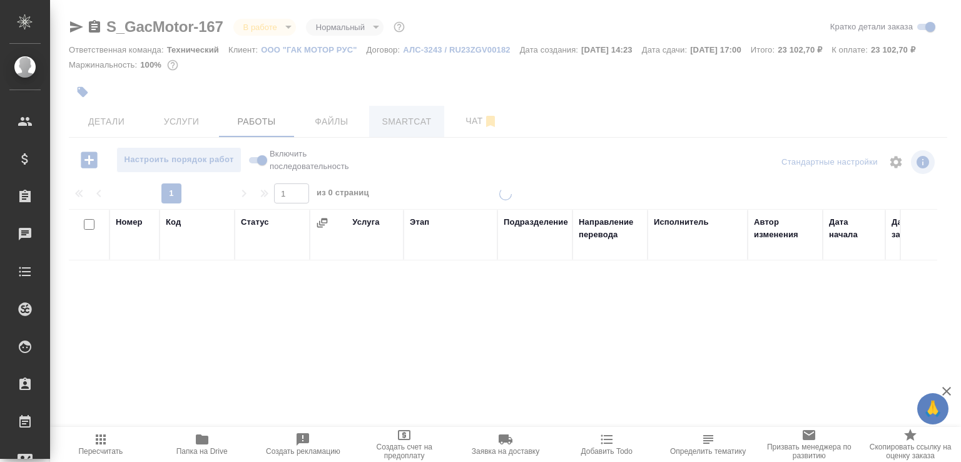
click at [255, 168] on input "Включить последовательность" at bounding box center [262, 160] width 45 height 15
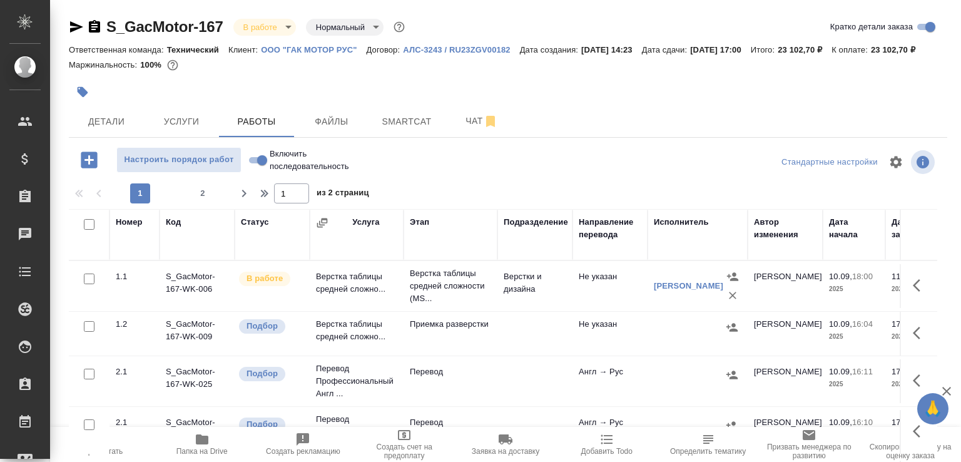
click at [480, 106] on div at bounding box center [361, 92] width 585 height 28
click at [460, 129] on span "Чат" at bounding box center [482, 121] width 60 height 16
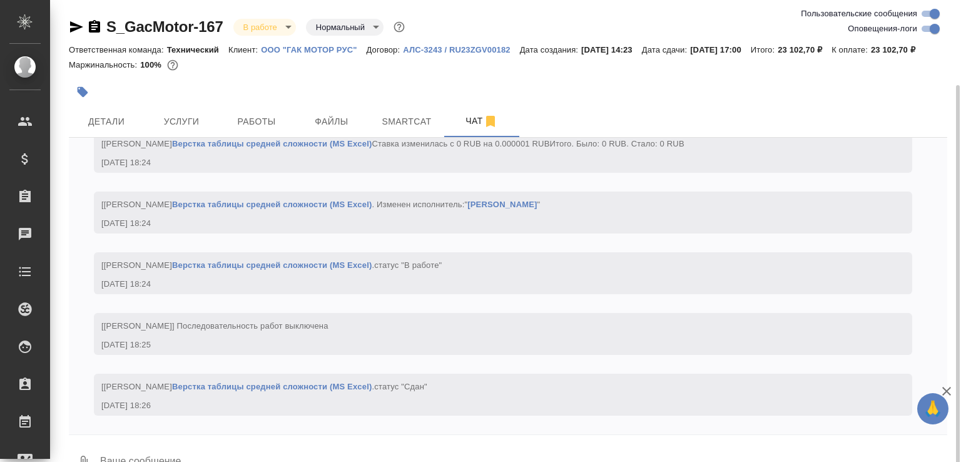
scroll to position [44, 0]
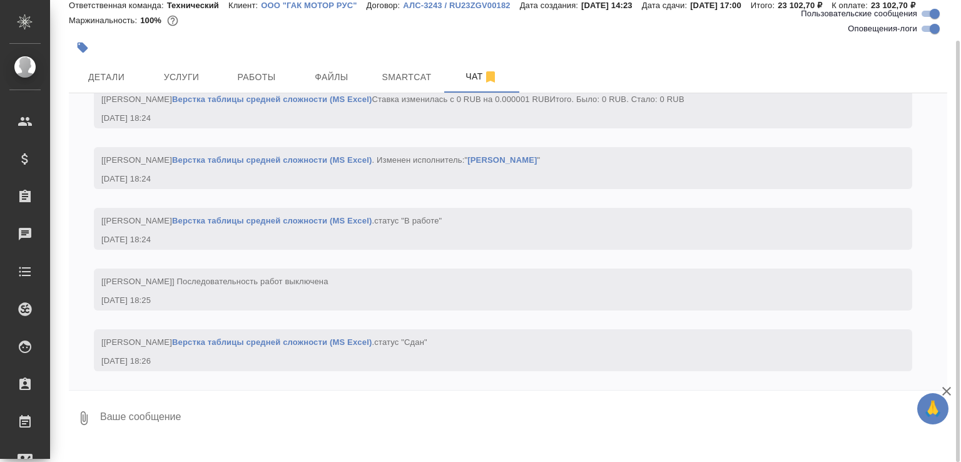
click at [134, 430] on textarea at bounding box center [523, 418] width 848 height 43
paste textarea "[URL][DOMAIN_NAME]"
type textarea "в перевод [URL][DOMAIN_NAME]"
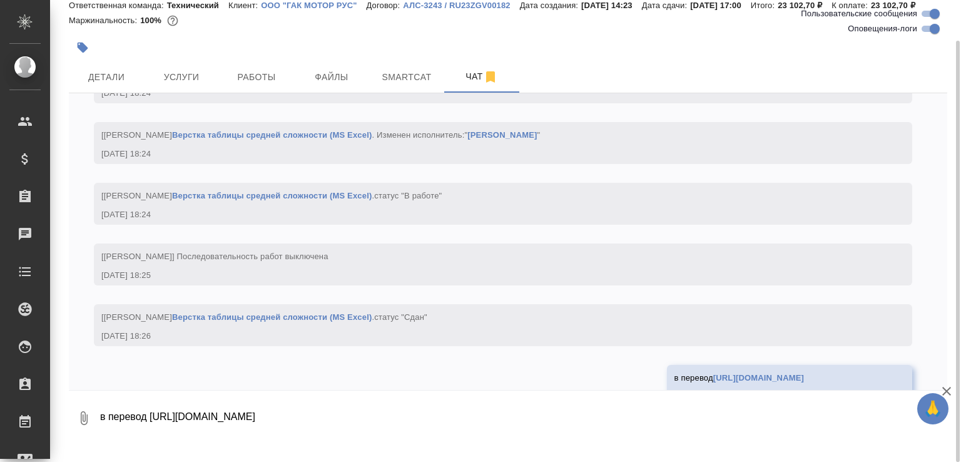
scroll to position [3751, 0]
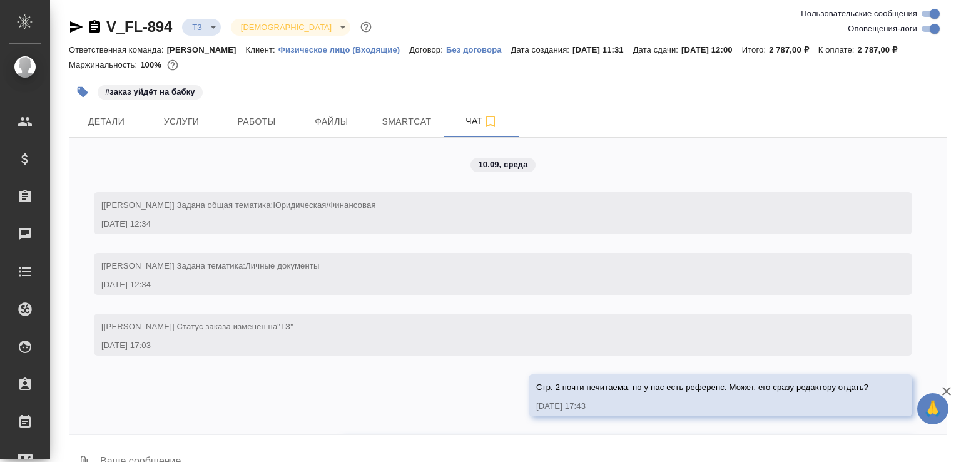
scroll to position [74, 0]
